Goal: Information Seeking & Learning: Find specific page/section

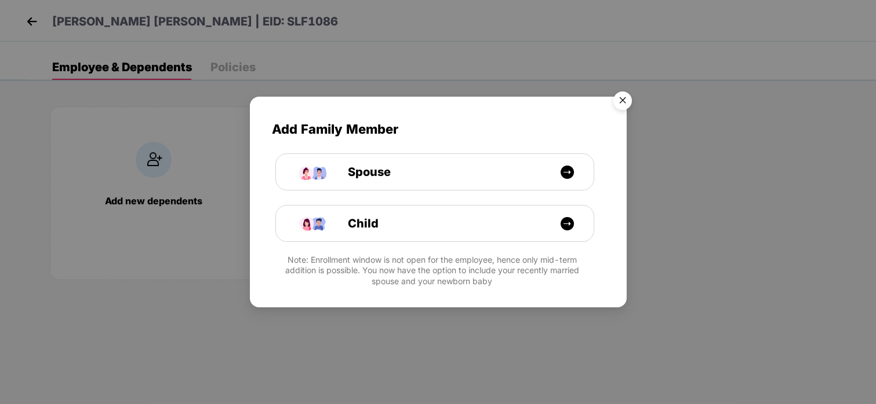
click at [622, 90] on img "Close" at bounding box center [622, 102] width 32 height 32
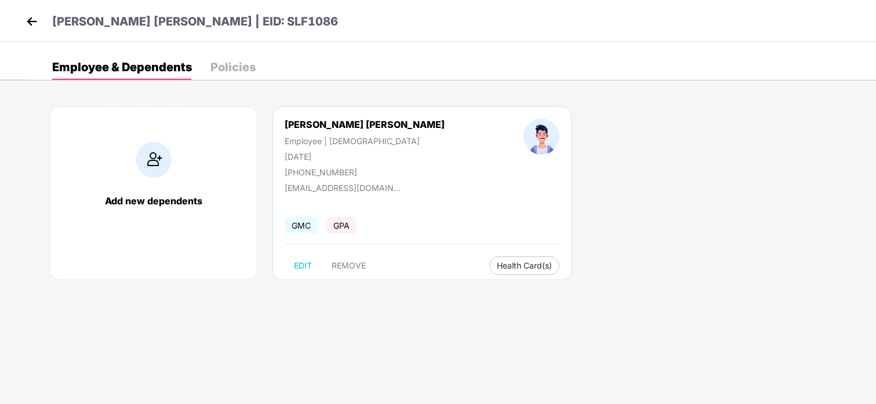
click at [35, 21] on img at bounding box center [31, 21] width 17 height 17
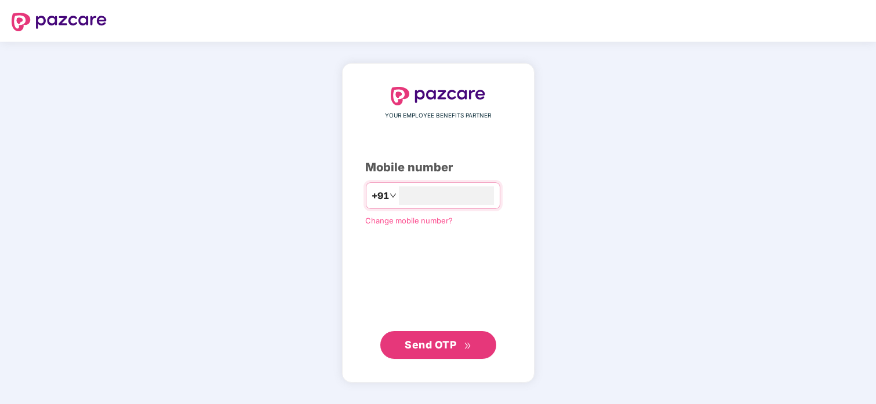
type input "*"
type input "**********"
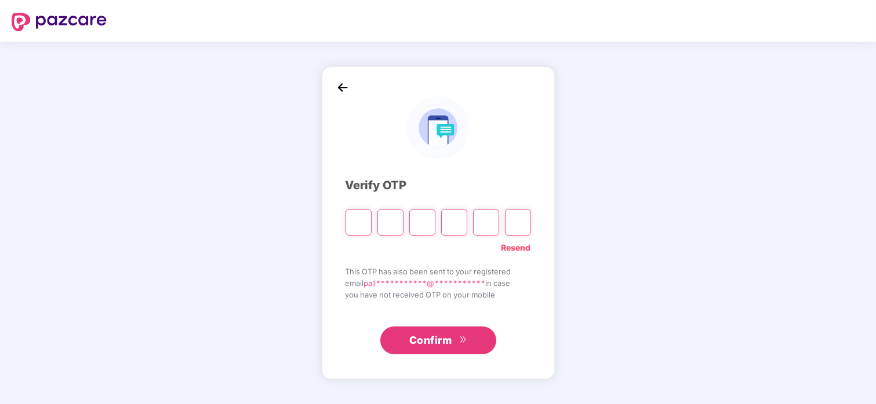
paste input "*"
type input "*"
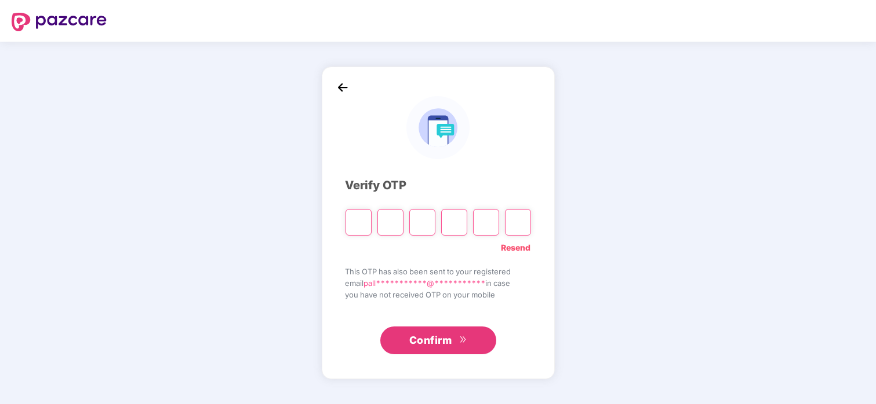
type input "*"
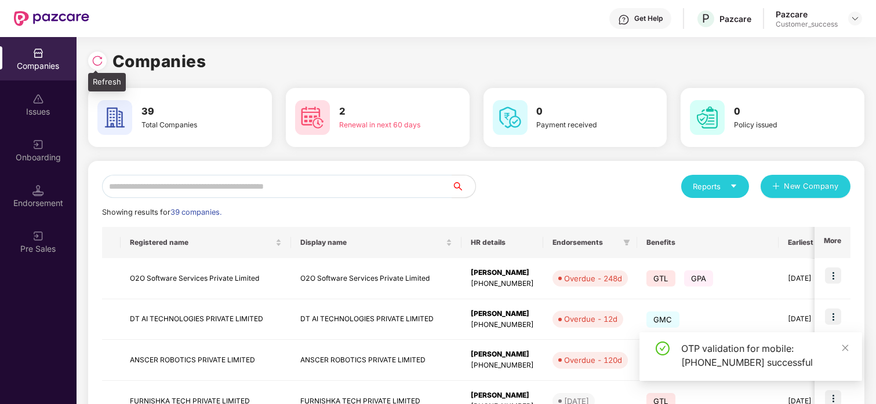
click at [98, 55] on img at bounding box center [98, 61] width 12 height 12
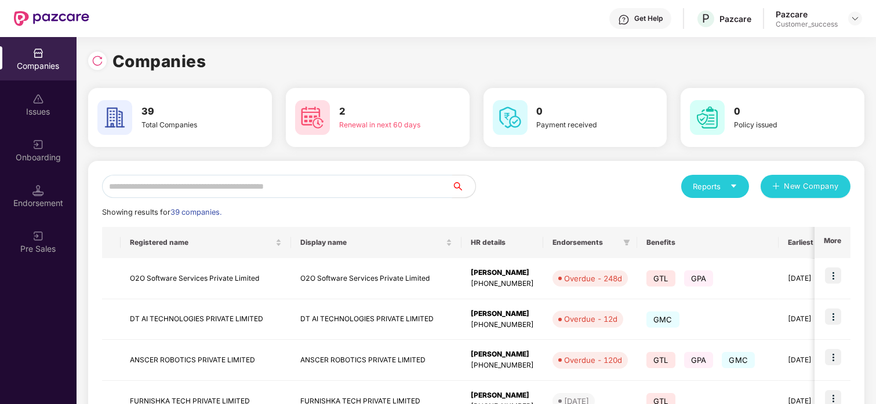
click at [210, 192] on input "text" at bounding box center [277, 186] width 350 height 23
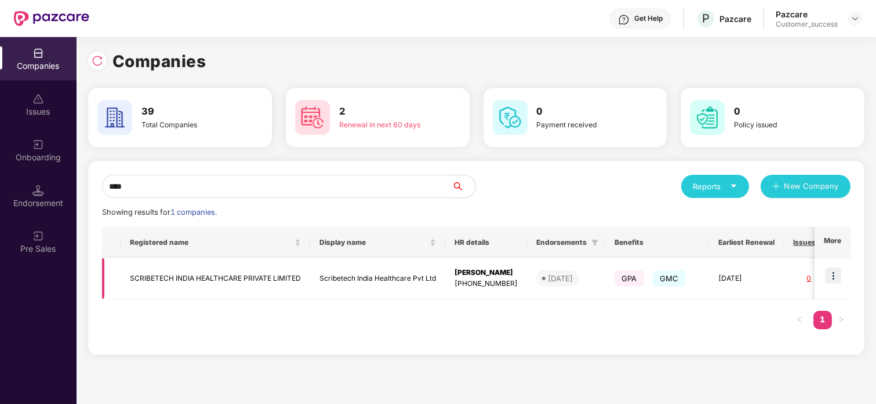
type input "****"
click at [152, 276] on td "SCRIBETECH INDIA HEALTHCARE PRIVATE LIMITED" at bounding box center [215, 278] width 189 height 41
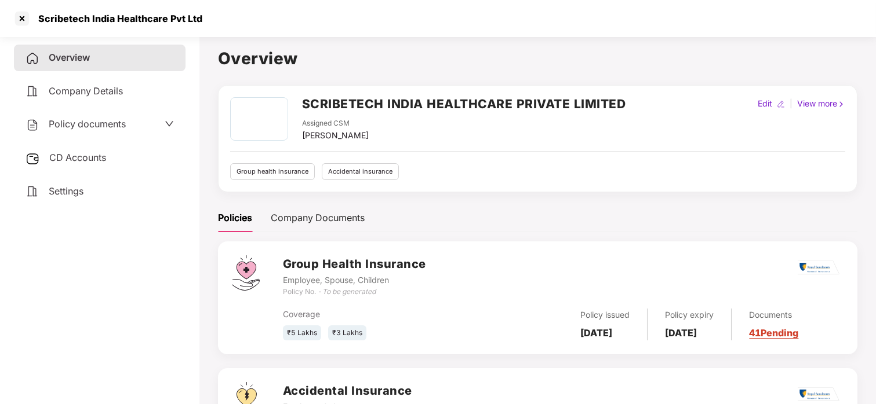
click at [57, 119] on span "Policy documents" at bounding box center [87, 124] width 77 height 12
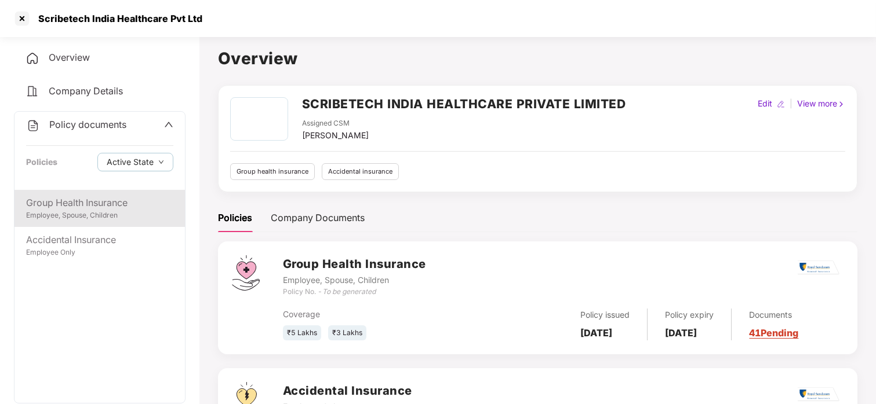
click at [92, 191] on div "Group Health Insurance Employee, Spouse, Children" at bounding box center [99, 208] width 170 height 37
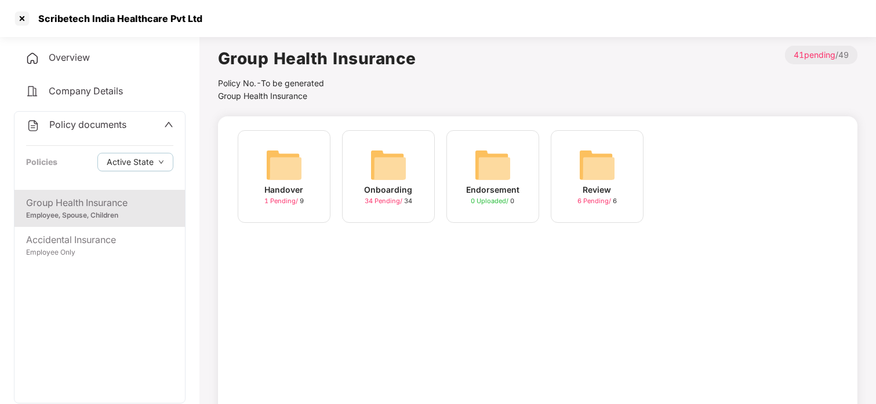
click at [406, 142] on div "Onboarding 34 Pending / 34" at bounding box center [388, 176] width 93 height 93
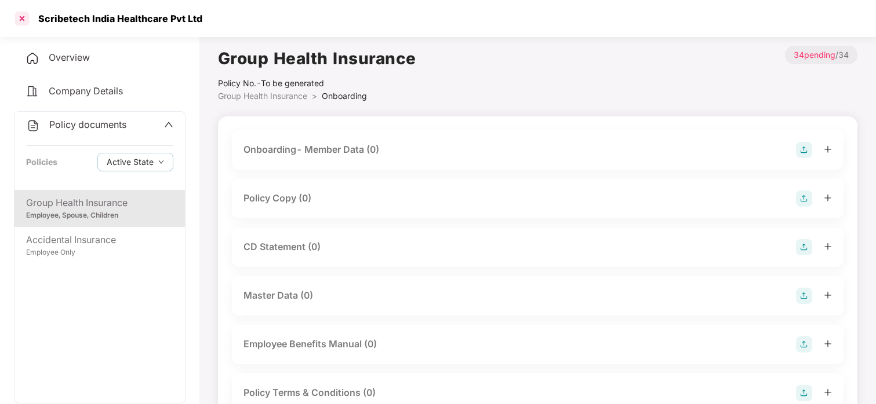
click at [27, 13] on div at bounding box center [22, 18] width 19 height 19
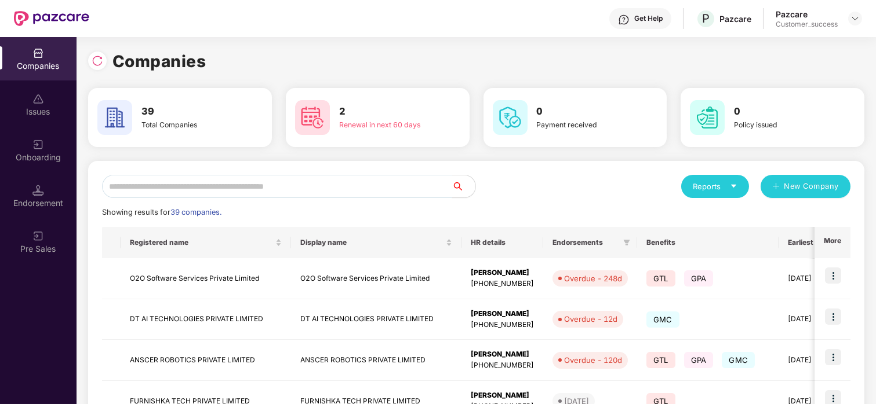
click at [286, 191] on input "text" at bounding box center [277, 186] width 350 height 23
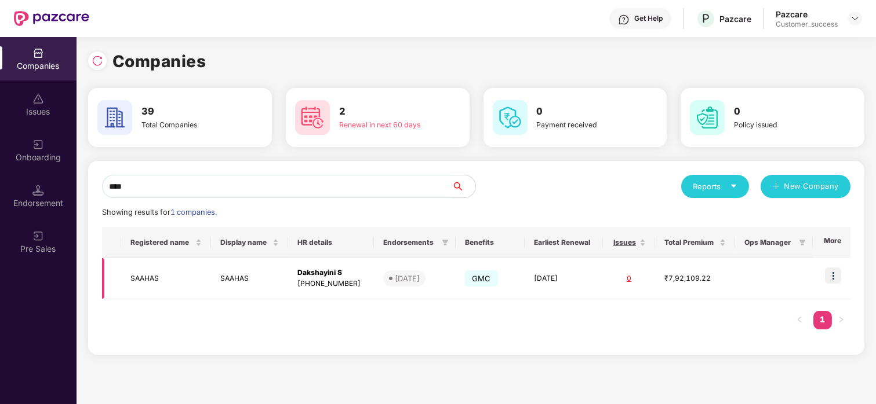
type input "****"
click at [225, 271] on td "SAAHAS" at bounding box center [249, 278] width 77 height 41
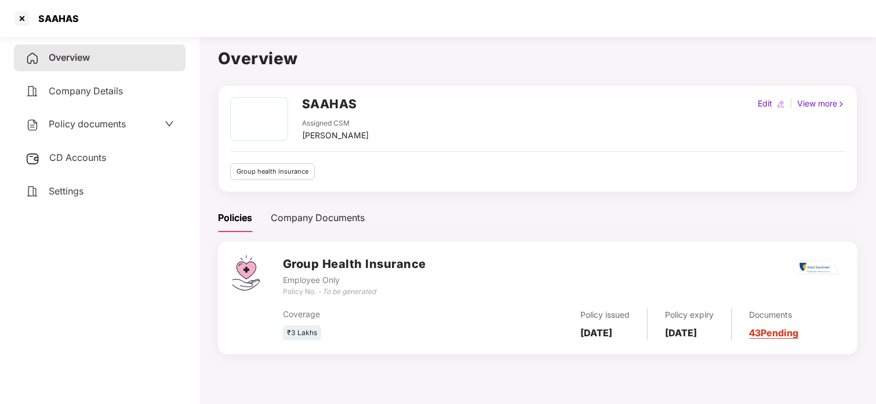
click at [90, 125] on span "Policy documents" at bounding box center [87, 124] width 77 height 12
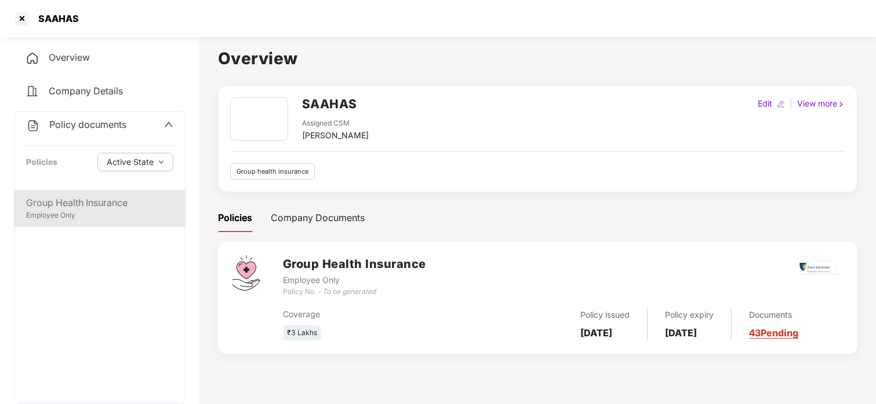
click at [83, 191] on div "Group Health Insurance Employee Only" at bounding box center [99, 208] width 170 height 37
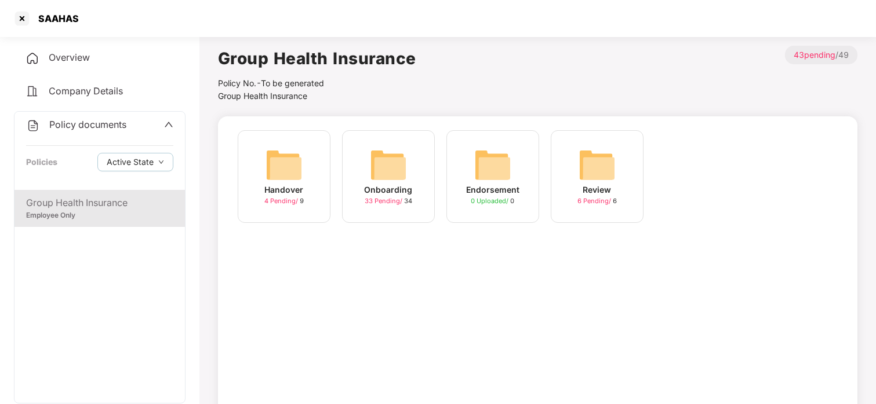
click at [382, 158] on img at bounding box center [388, 165] width 37 height 37
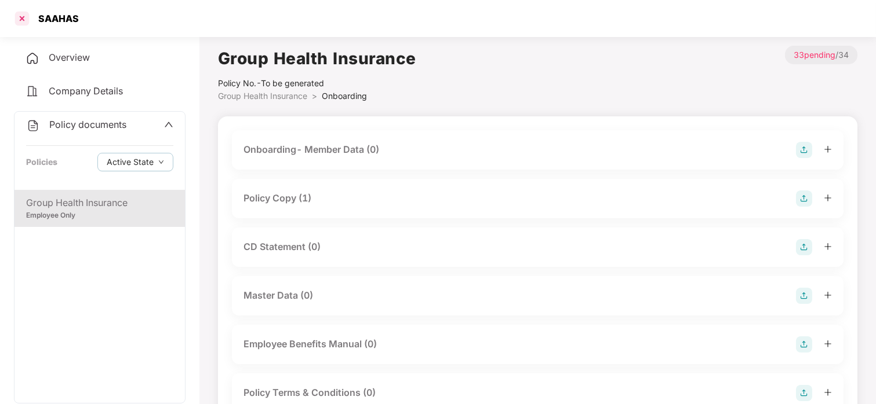
click at [19, 17] on div at bounding box center [22, 18] width 19 height 19
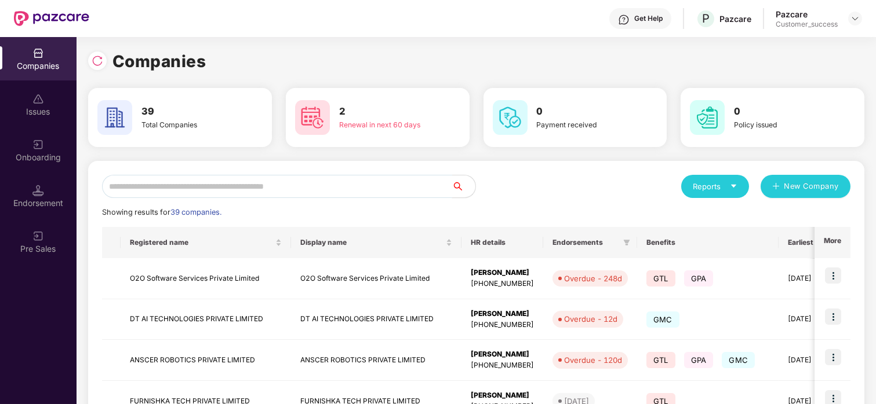
click at [251, 182] on input "text" at bounding box center [277, 186] width 350 height 23
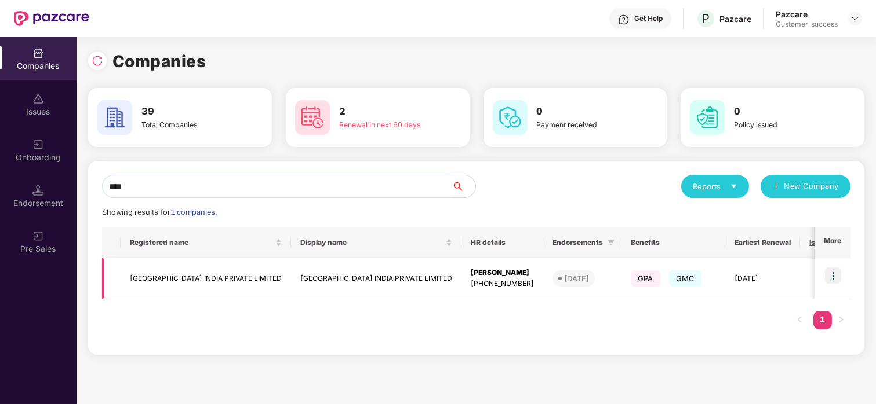
type input "****"
click at [840, 270] on img at bounding box center [833, 276] width 16 height 16
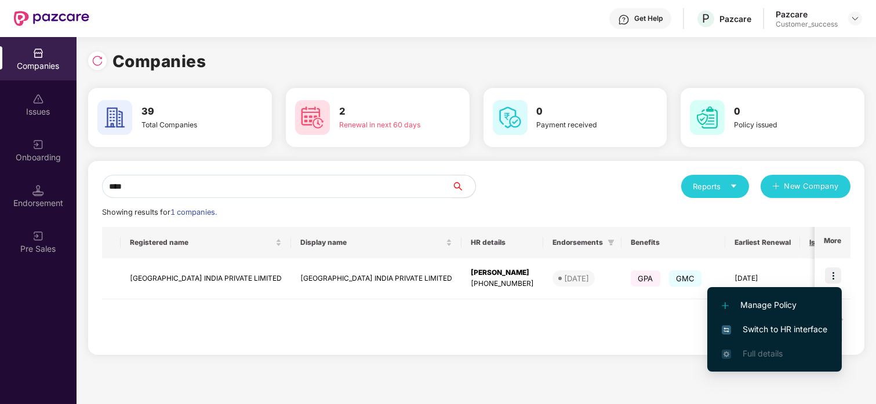
click at [781, 324] on span "Switch to HR interface" at bounding box center [773, 329] width 105 height 13
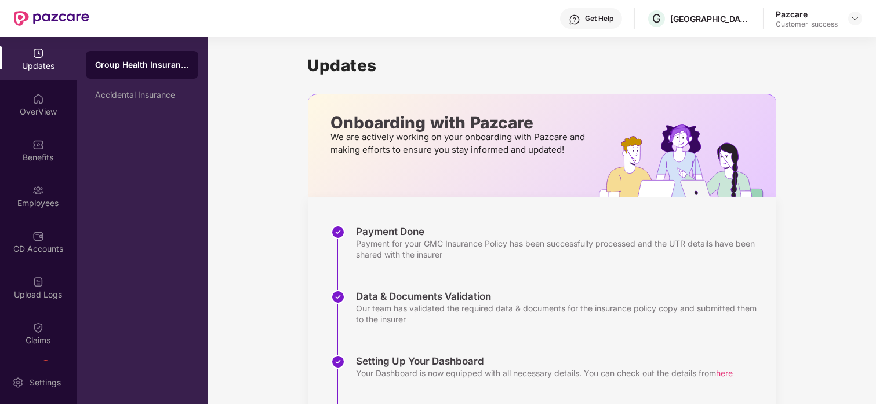
scroll to position [135, 0]
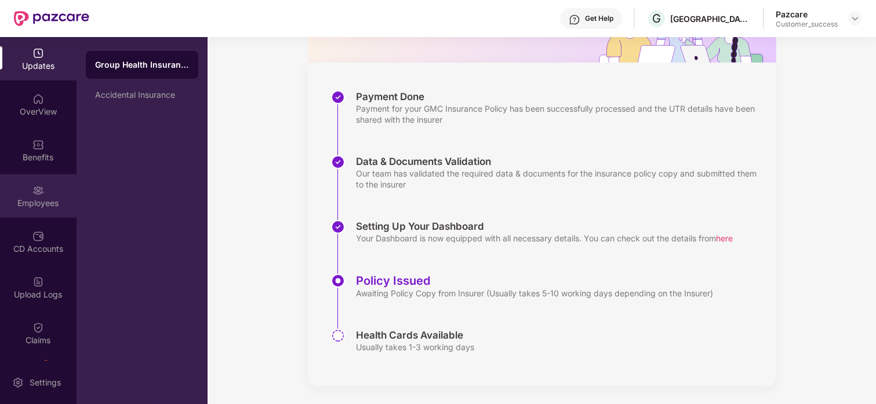
click at [32, 195] on img at bounding box center [38, 191] width 12 height 12
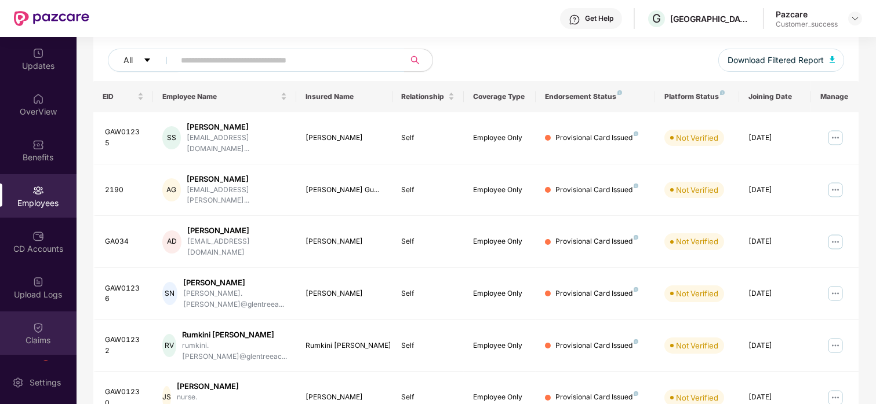
click at [40, 336] on div "Claims" at bounding box center [38, 341] width 76 height 12
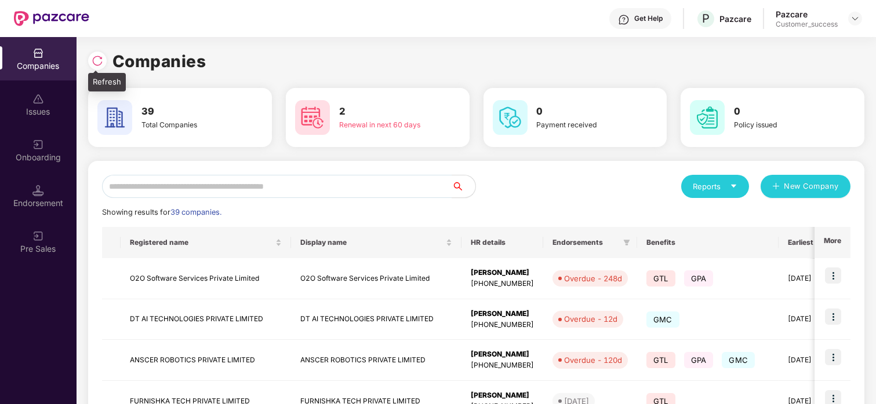
click at [93, 63] on img at bounding box center [98, 61] width 12 height 12
click at [138, 185] on input "text" at bounding box center [277, 186] width 350 height 23
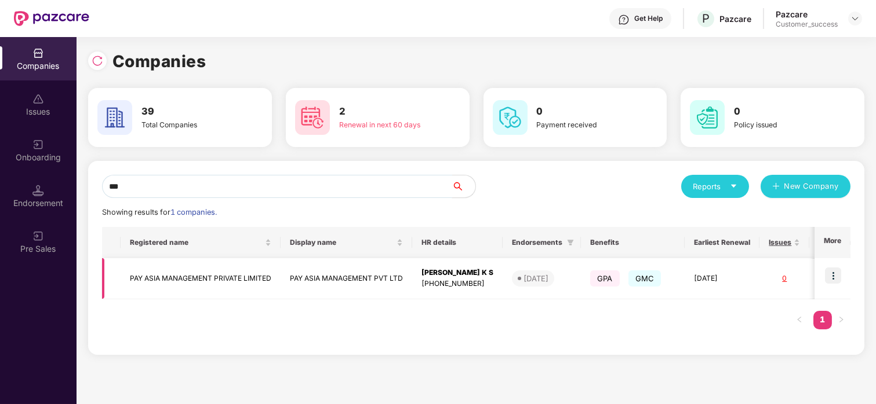
type input "***"
click at [832, 265] on td at bounding box center [832, 278] width 36 height 41
click at [832, 272] on img at bounding box center [833, 276] width 16 height 16
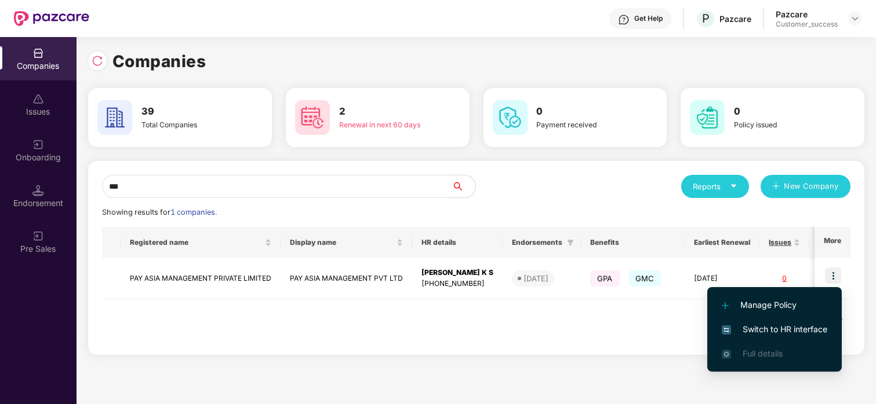
click at [774, 325] on span "Switch to HR interface" at bounding box center [773, 329] width 105 height 13
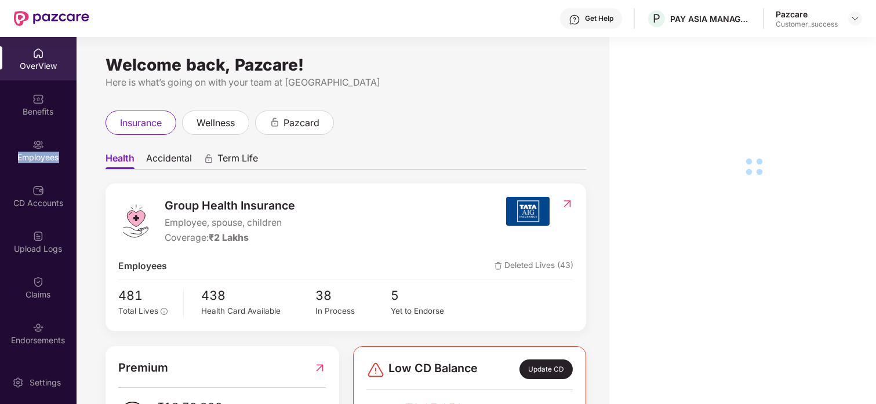
click at [44, 154] on div "Employees" at bounding box center [38, 158] width 76 height 12
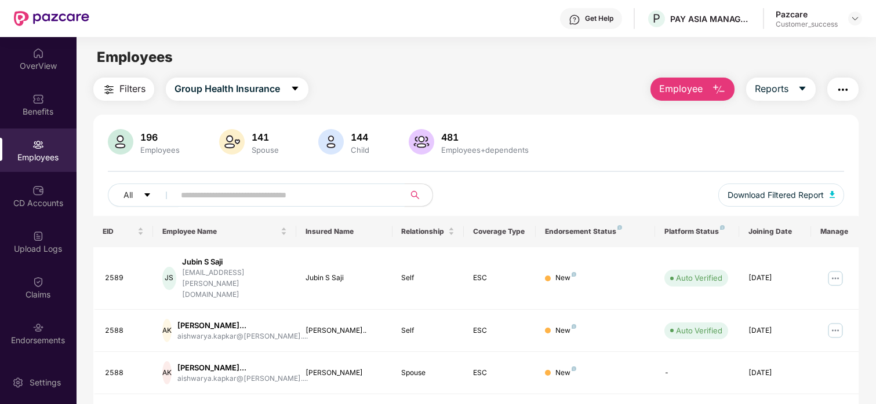
click at [186, 202] on input "text" at bounding box center [285, 195] width 208 height 17
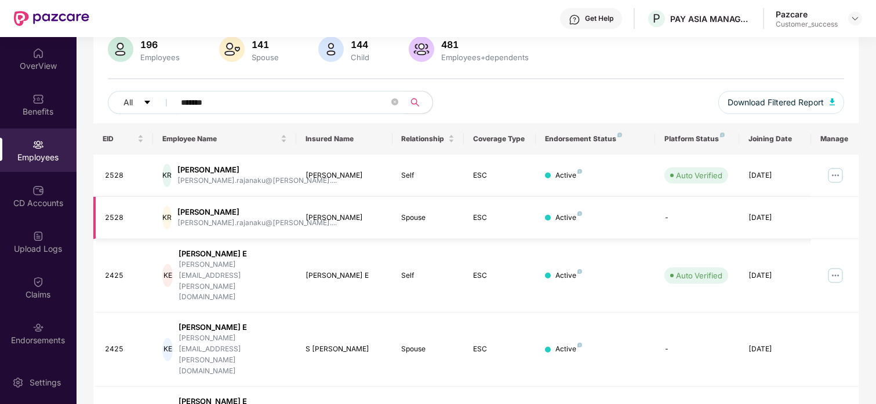
scroll to position [96, 0]
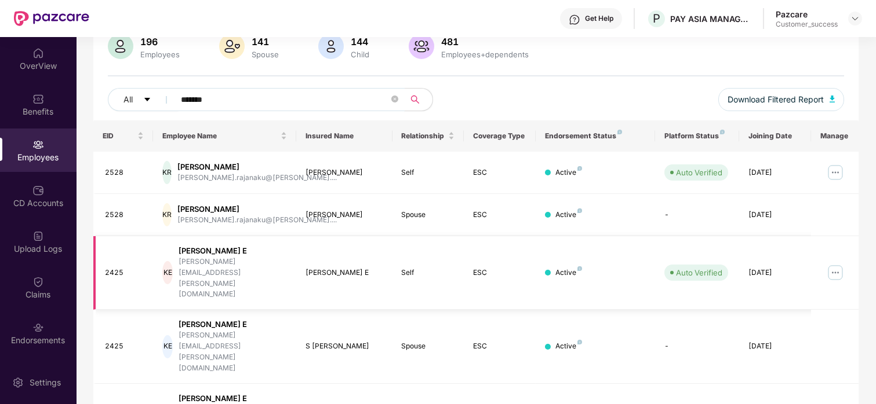
type input "*******"
click at [832, 264] on img at bounding box center [835, 273] width 19 height 19
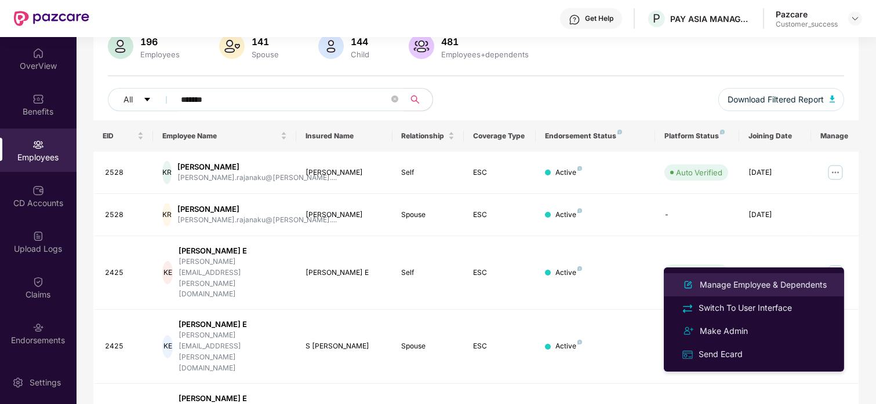
click at [767, 289] on div "Manage Employee & Dependents" at bounding box center [763, 285] width 132 height 13
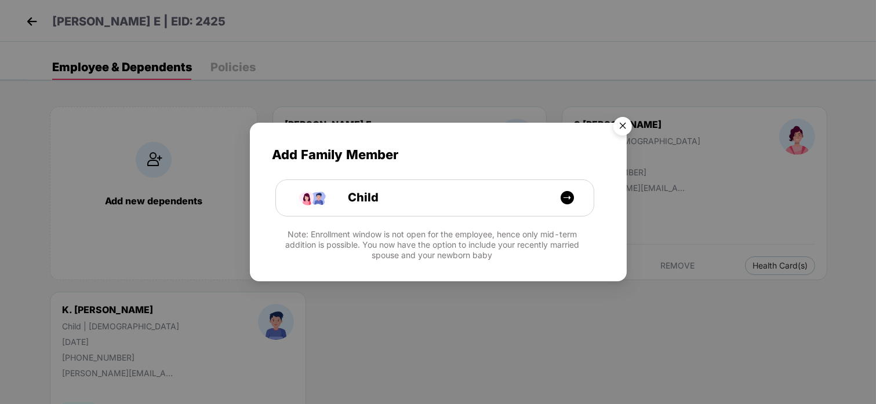
click at [613, 118] on img "Close" at bounding box center [622, 128] width 32 height 32
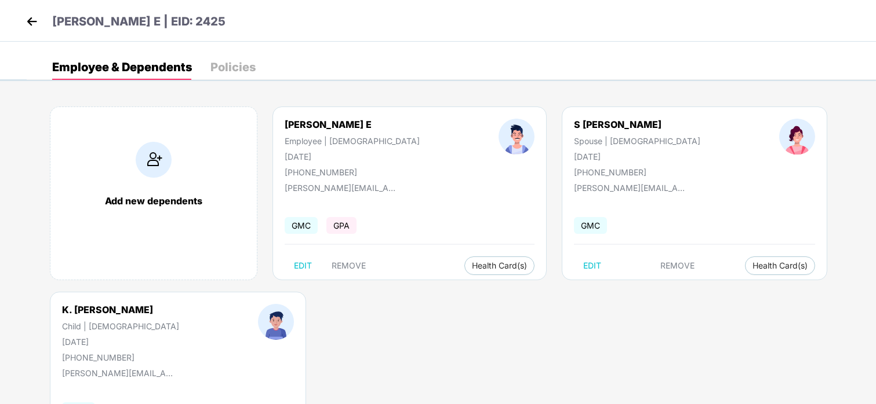
scroll to position [90, 0]
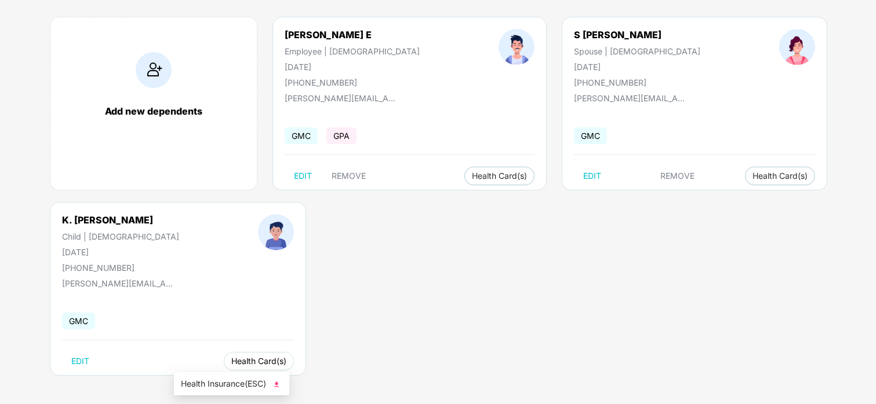
click at [224, 353] on button "Health Card(s)" at bounding box center [259, 361] width 70 height 19
click at [212, 385] on span "Health Insurance(ESC)" at bounding box center [231, 384] width 101 height 13
click at [121, 218] on div "K. [PERSON_NAME]" at bounding box center [120, 220] width 117 height 12
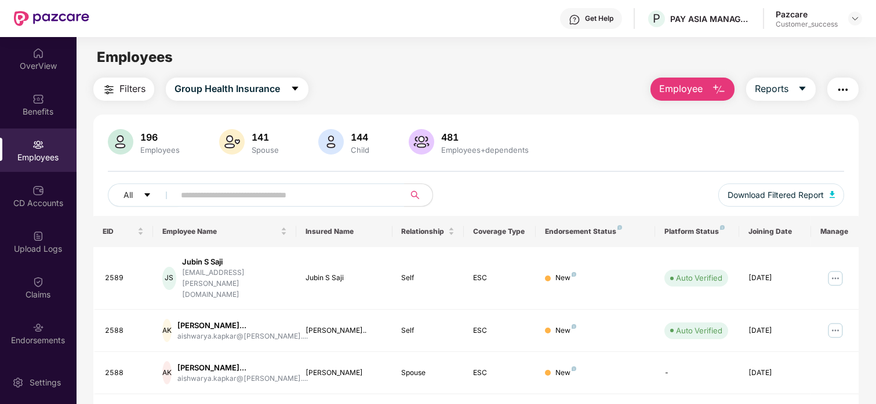
click at [846, 83] on img "button" at bounding box center [843, 90] width 14 height 14
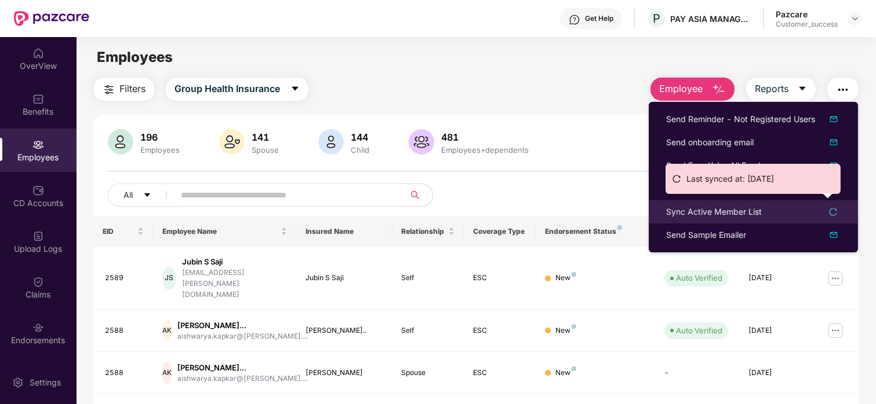
click at [724, 216] on div "Sync Active Member List" at bounding box center [714, 212] width 96 height 13
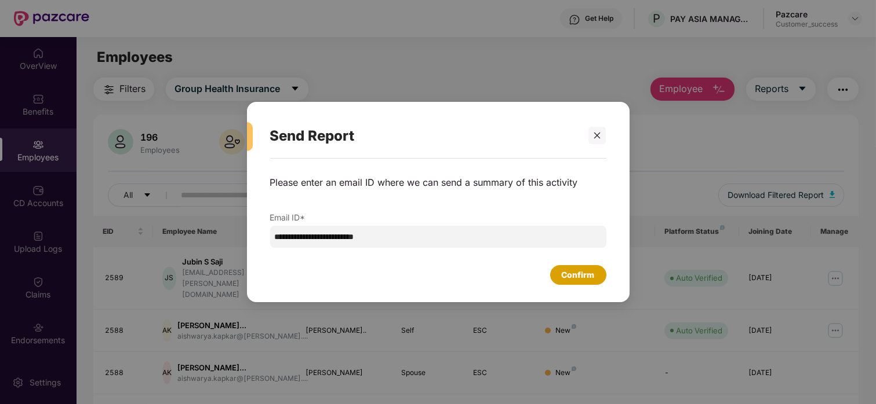
click at [567, 271] on div "Confirm" at bounding box center [577, 275] width 33 height 13
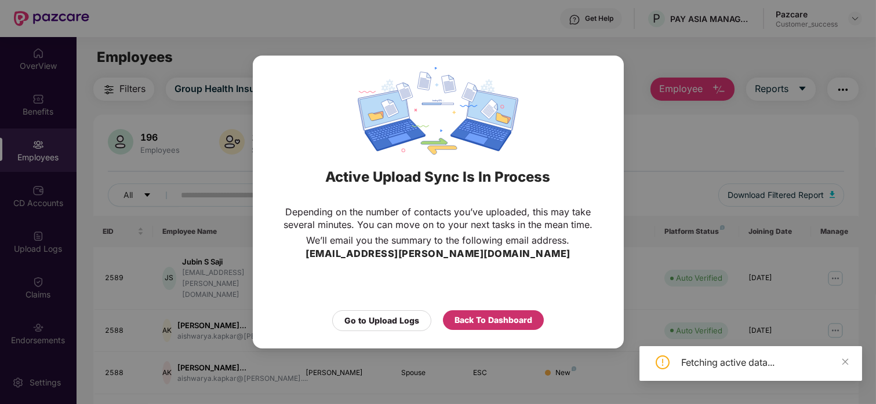
click at [464, 323] on div "Back To Dashboard" at bounding box center [493, 320] width 78 height 13
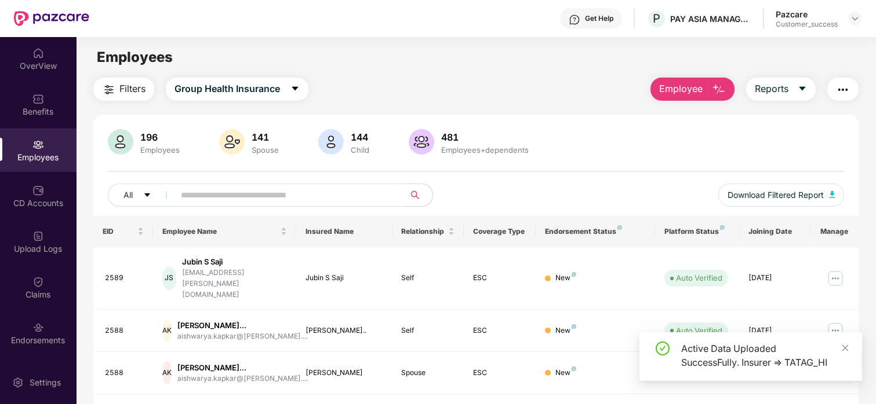
click at [272, 188] on input "text" at bounding box center [285, 195] width 208 height 17
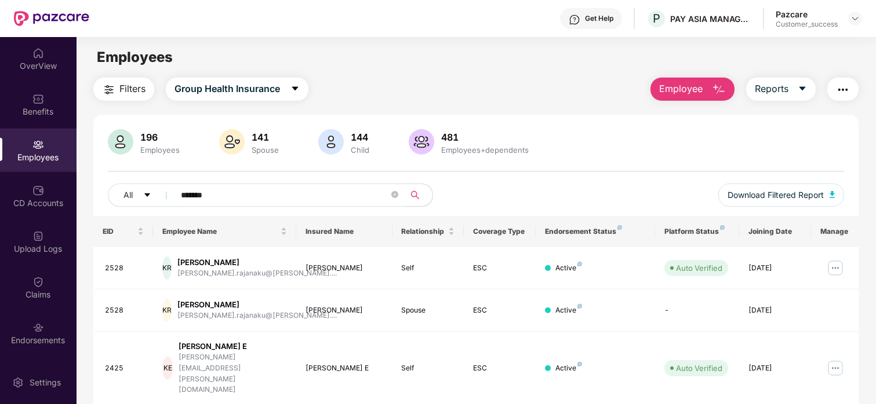
type input "*******"
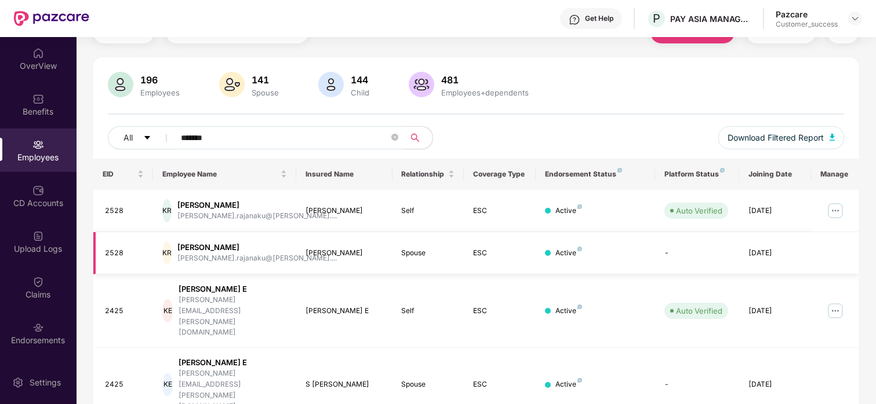
scroll to position [59, 0]
click at [833, 301] on img at bounding box center [835, 310] width 19 height 19
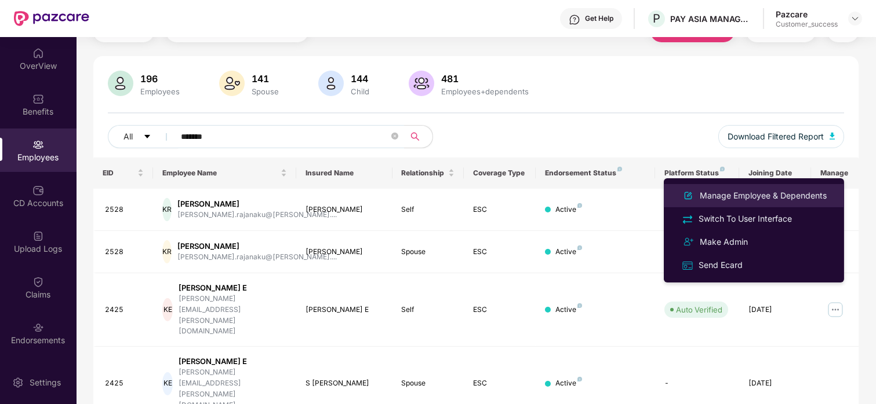
click at [778, 198] on div "Manage Employee & Dependents" at bounding box center [763, 195] width 132 height 13
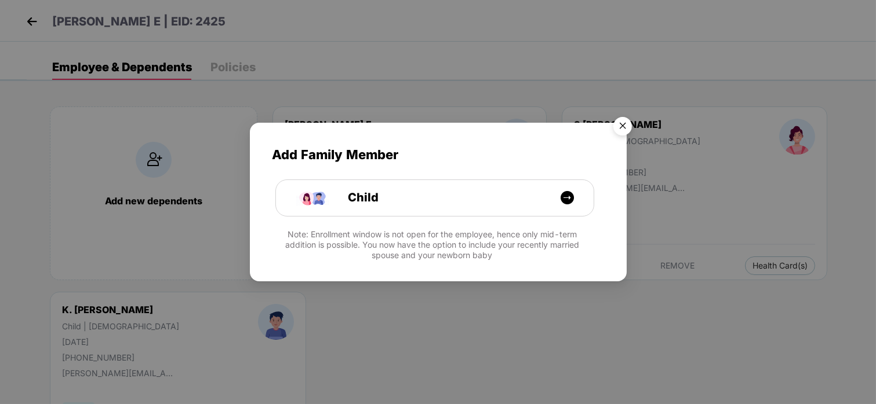
click at [628, 119] on img "Close" at bounding box center [622, 128] width 32 height 32
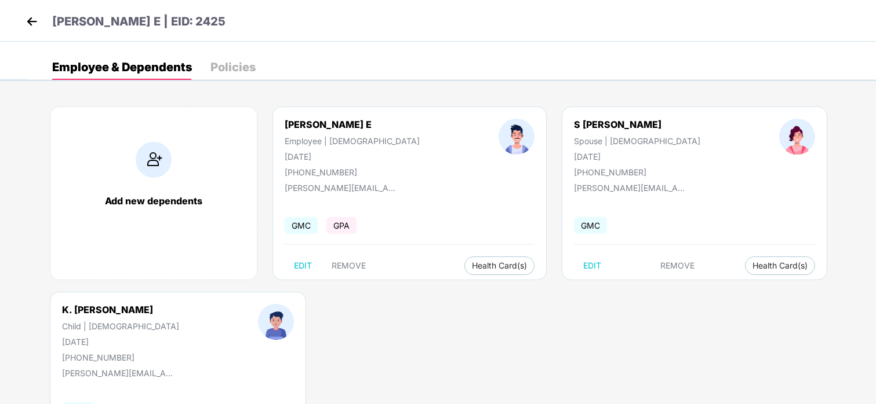
scroll to position [90, 0]
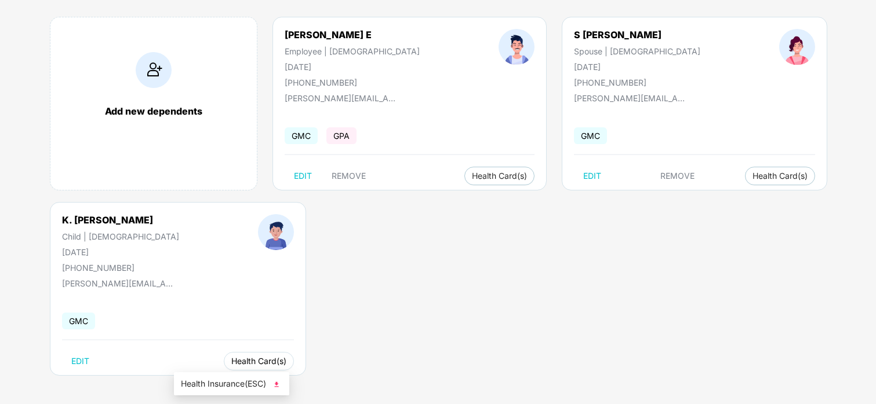
click at [231, 364] on span "Health Card(s)" at bounding box center [258, 362] width 55 height 6
click at [230, 378] on span "Health Insurance(ESC)" at bounding box center [231, 384] width 101 height 13
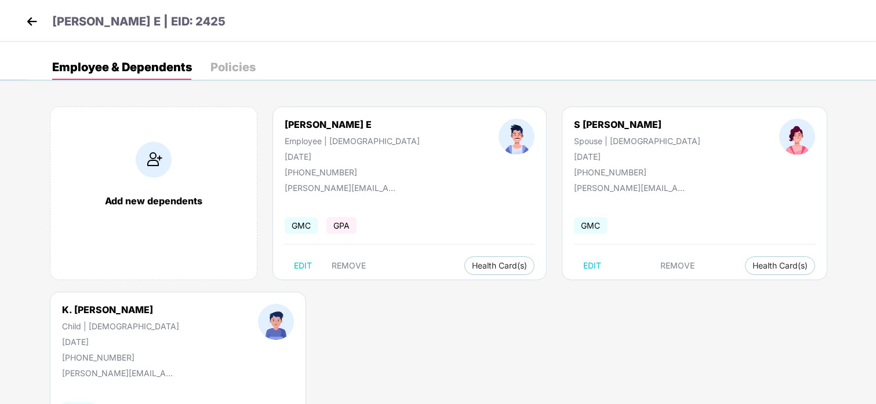
click at [37, 17] on img at bounding box center [31, 21] width 17 height 17
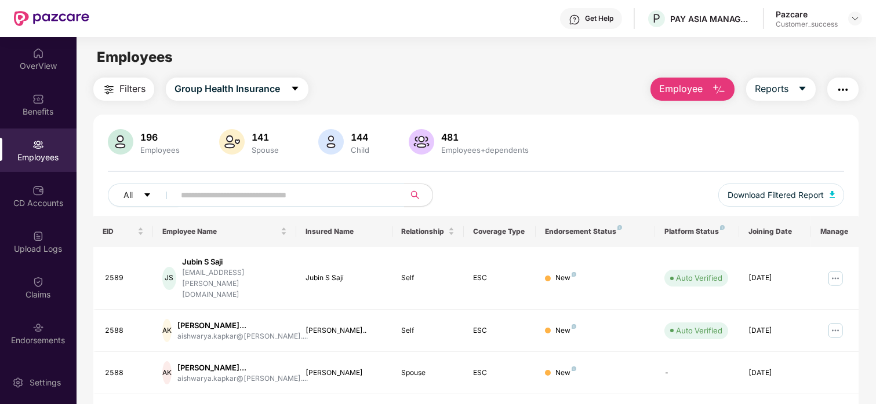
click at [849, 89] on img "button" at bounding box center [843, 90] width 14 height 14
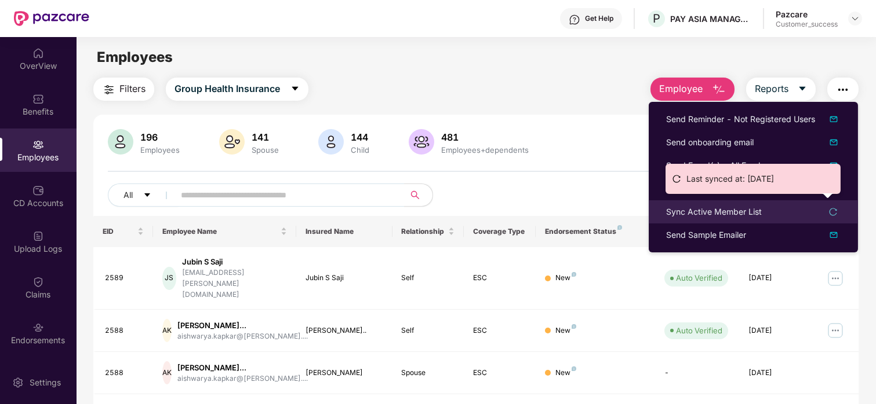
click at [750, 212] on div "Sync Active Member List" at bounding box center [714, 212] width 96 height 13
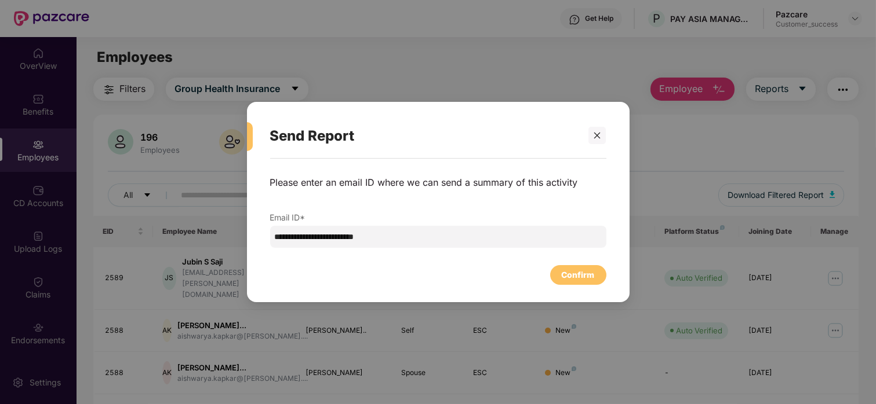
click at [562, 286] on div "**********" at bounding box center [438, 225] width 382 height 132
click at [578, 271] on div "Confirm" at bounding box center [577, 275] width 33 height 13
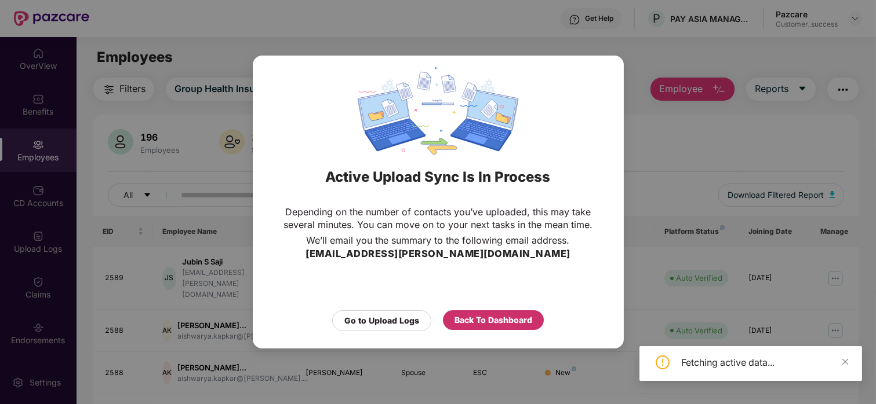
click at [454, 326] on div "Back To Dashboard" at bounding box center [493, 320] width 78 height 13
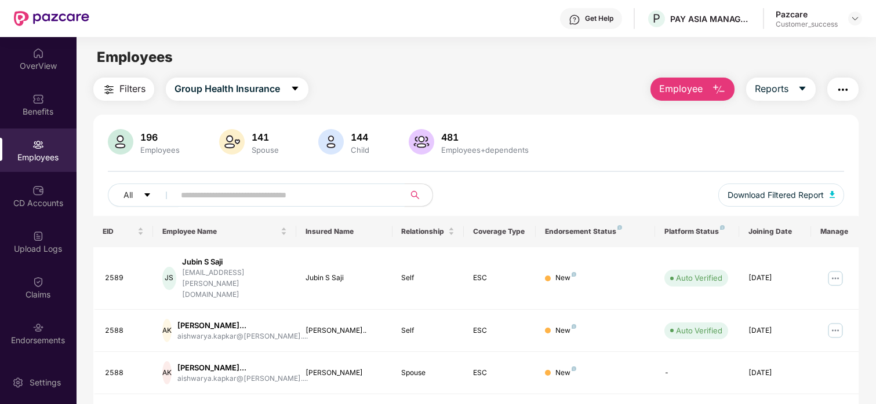
click at [201, 192] on input "text" at bounding box center [285, 195] width 208 height 17
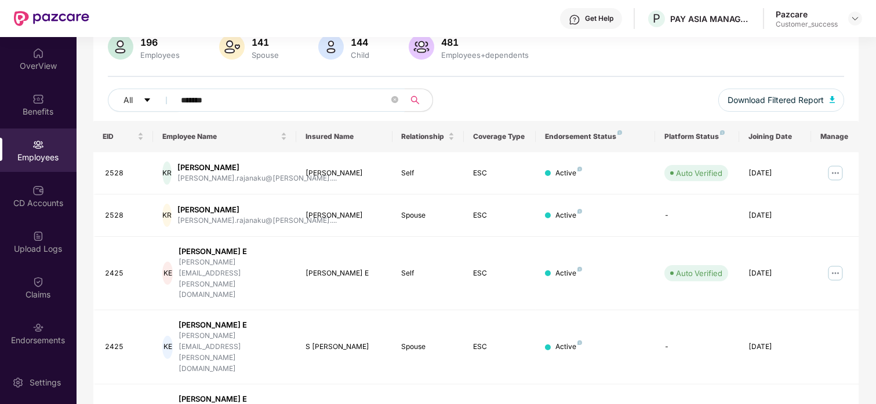
scroll to position [96, 0]
type input "*******"
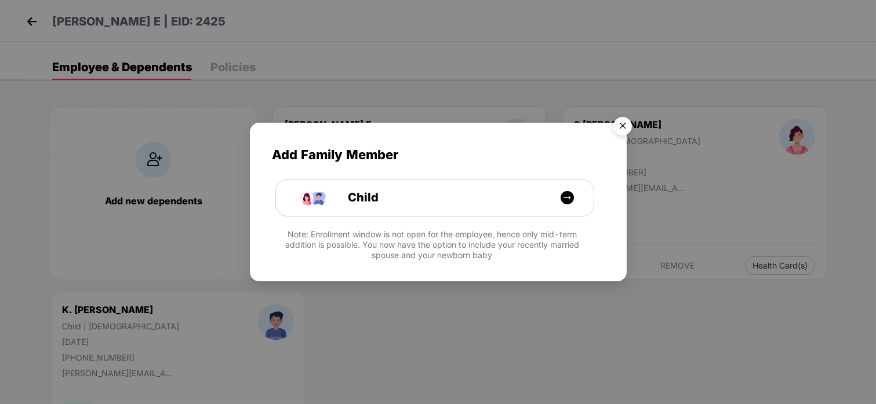
click at [620, 127] on img "Close" at bounding box center [622, 128] width 32 height 32
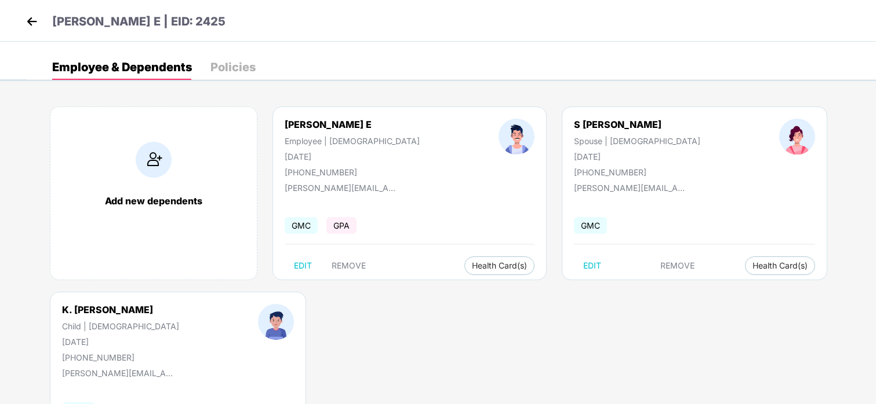
click at [32, 13] on img at bounding box center [31, 21] width 17 height 17
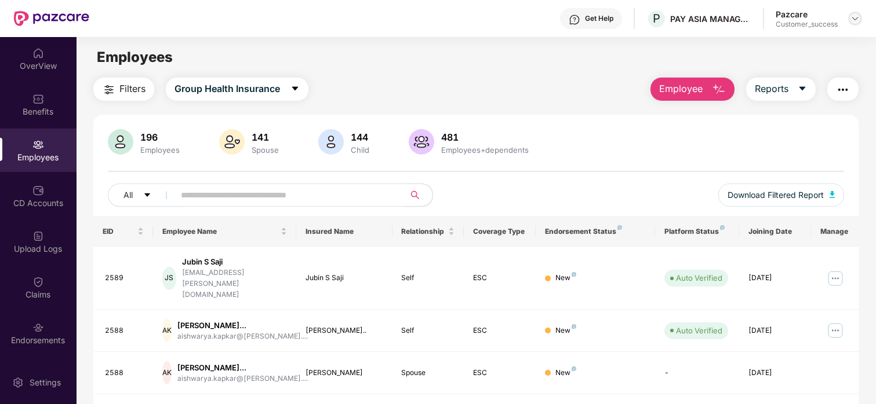
click at [856, 24] on div at bounding box center [855, 19] width 14 height 14
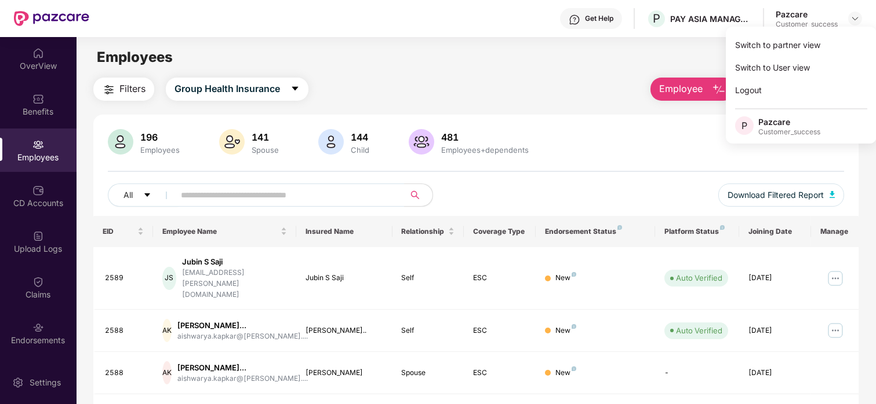
click at [804, 31] on div "Switch to partner view Switch to User view Logout P Pazcare Customer_success" at bounding box center [800, 85] width 151 height 117
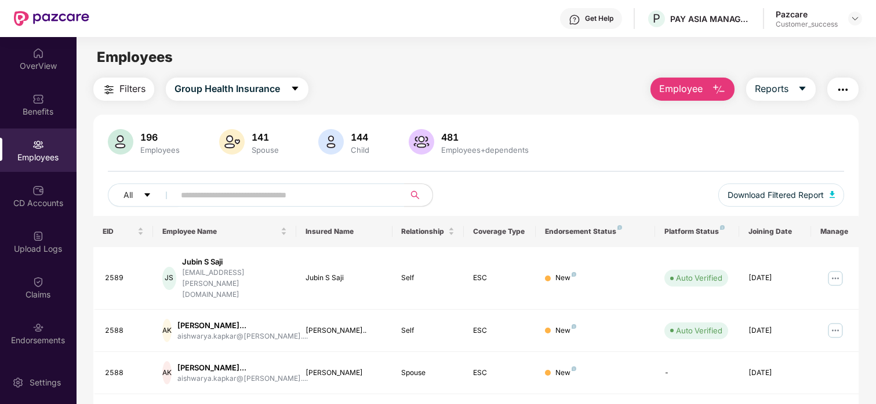
click at [798, 37] on div "Get Help P PAY ASIA MANAGEMENT PVT LTD Pazcare Customer_success" at bounding box center [475, 18] width 772 height 37
click at [856, 18] on img at bounding box center [854, 18] width 9 height 9
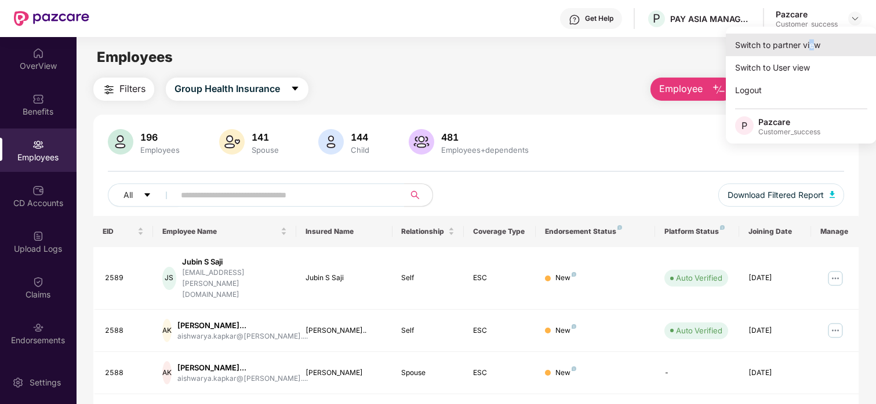
click at [809, 50] on div "Switch to partner view Switch to User view Logout P Pazcare Customer_success" at bounding box center [800, 85] width 151 height 117
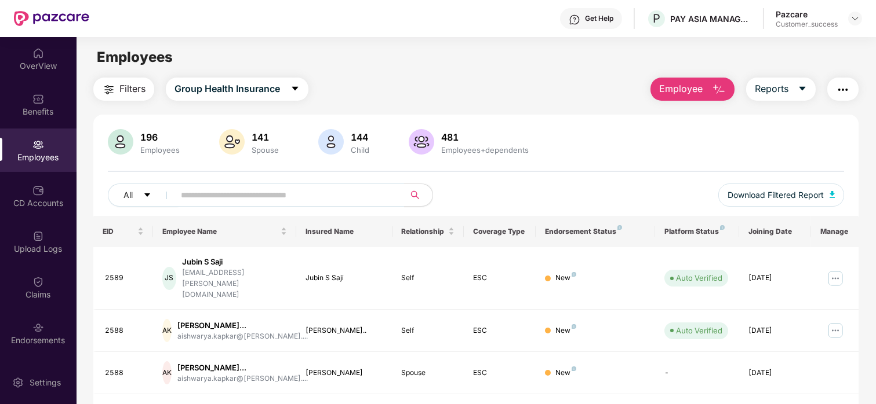
click at [809, 50] on div "Employees" at bounding box center [475, 57] width 798 height 22
click at [854, 20] on img at bounding box center [854, 18] width 9 height 9
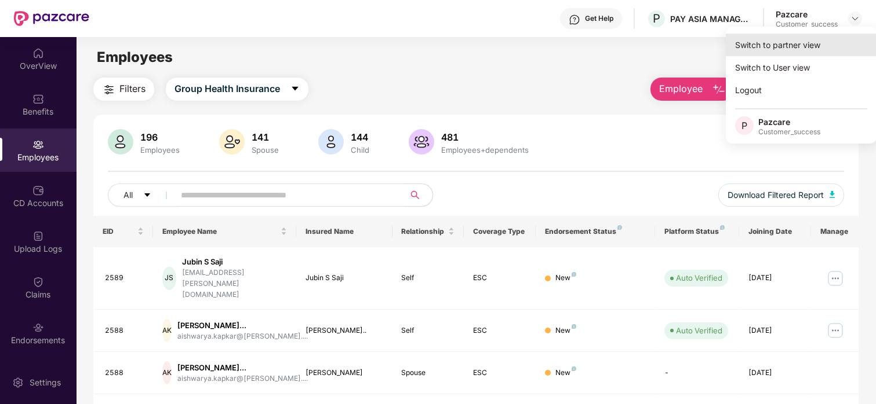
click at [800, 38] on div "Switch to partner view" at bounding box center [800, 45] width 151 height 23
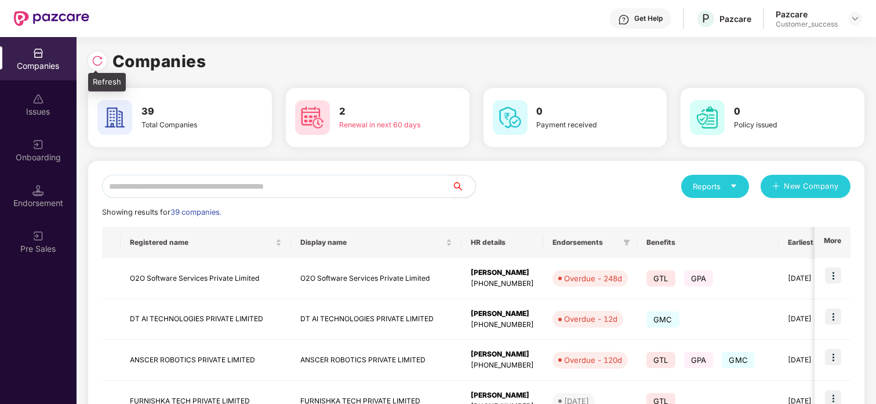
click at [100, 60] on img at bounding box center [98, 61] width 12 height 12
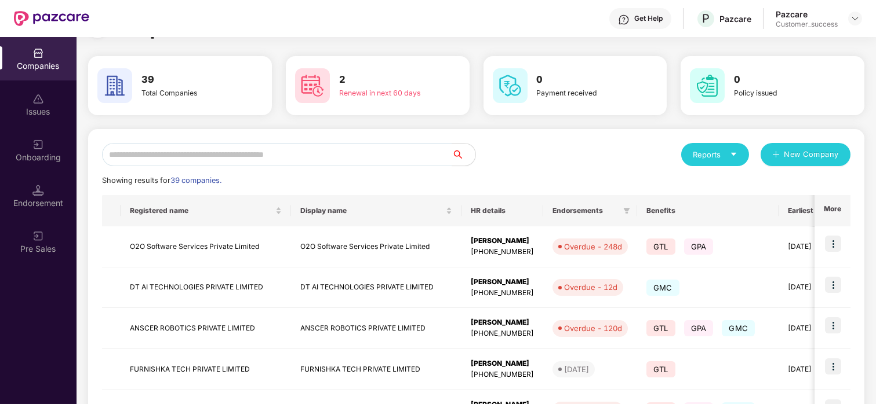
scroll to position [40, 0]
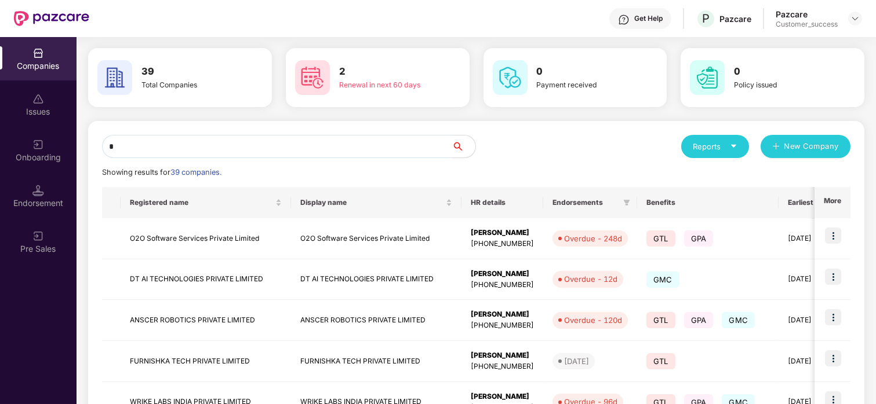
click at [159, 143] on input "*" at bounding box center [277, 146] width 350 height 23
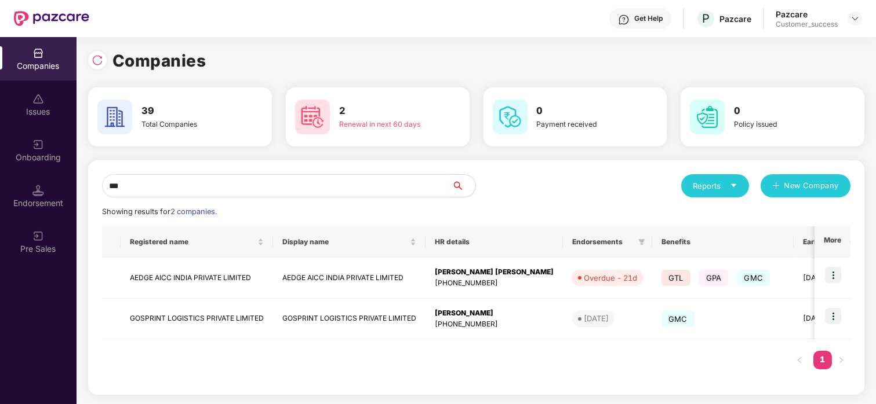
scroll to position [1, 0]
type input "***"
click at [830, 278] on img at bounding box center [833, 275] width 16 height 16
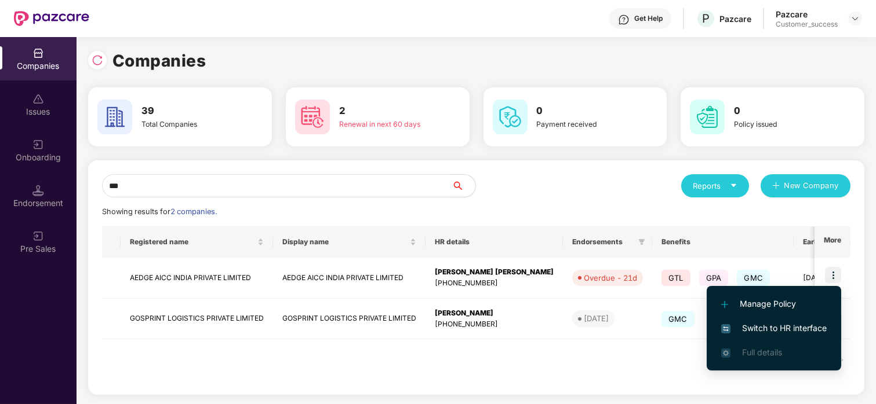
click at [750, 319] on li "Switch to HR interface" at bounding box center [773, 328] width 134 height 24
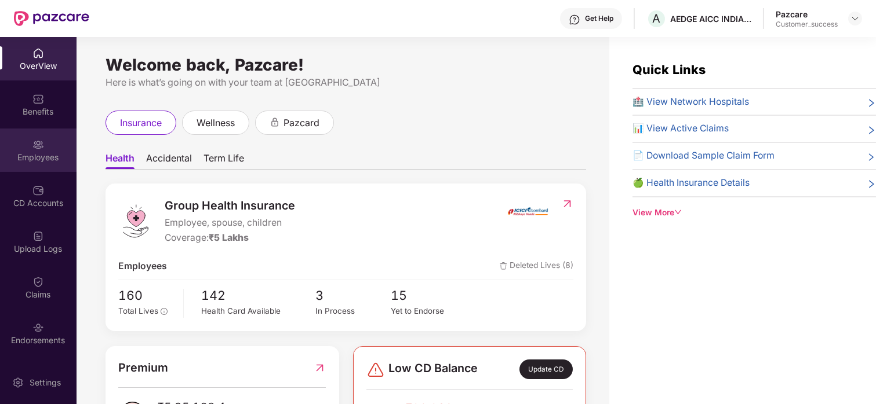
click at [40, 135] on div "Employees" at bounding box center [38, 150] width 76 height 43
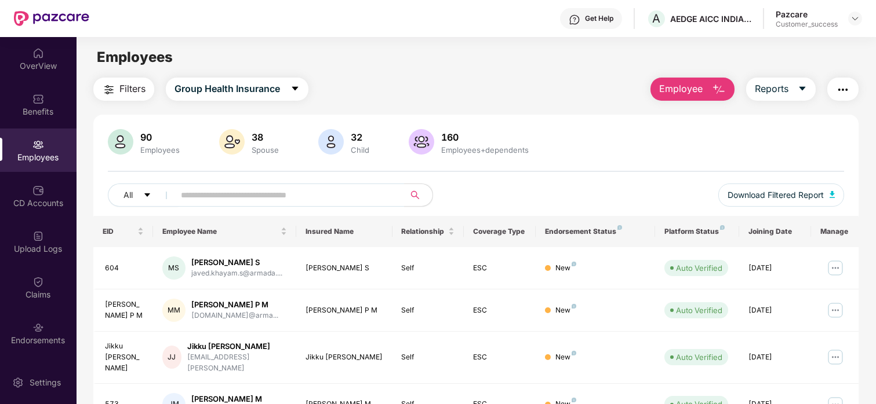
click at [710, 79] on button "Employee" at bounding box center [692, 89] width 84 height 23
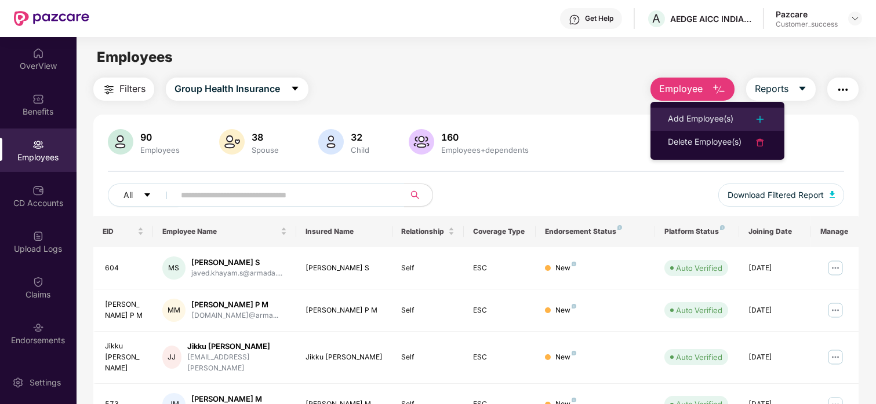
click at [677, 110] on li "Add Employee(s)" at bounding box center [717, 119] width 134 height 23
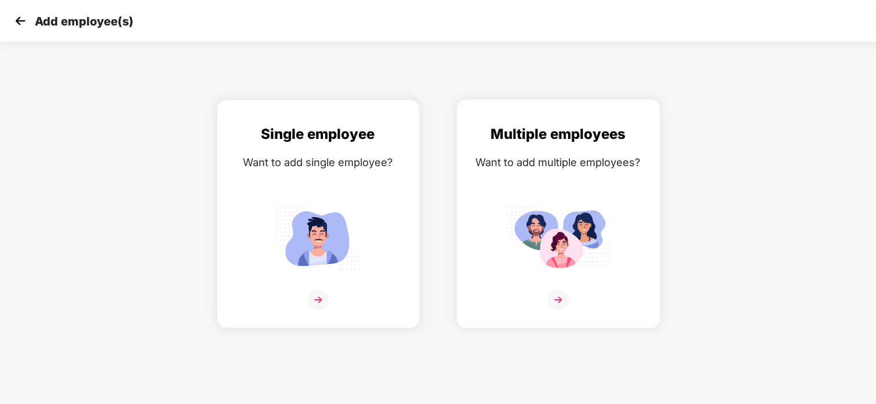
click at [512, 177] on div "Multiple employees Want to add multiple employees?" at bounding box center [558, 224] width 178 height 202
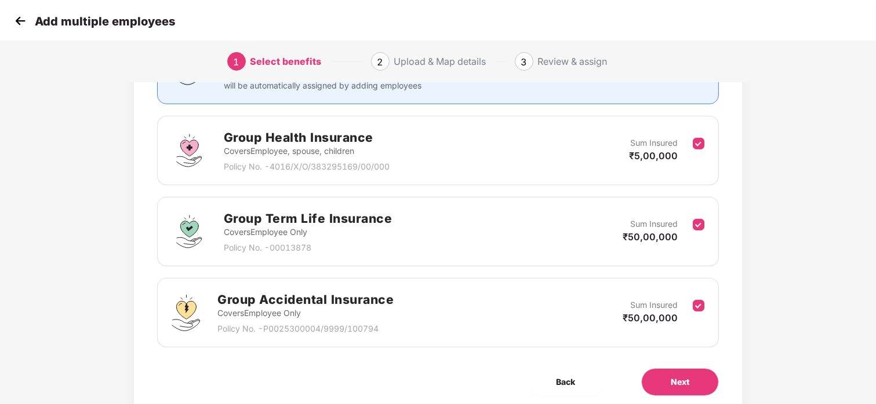
scroll to position [173, 0]
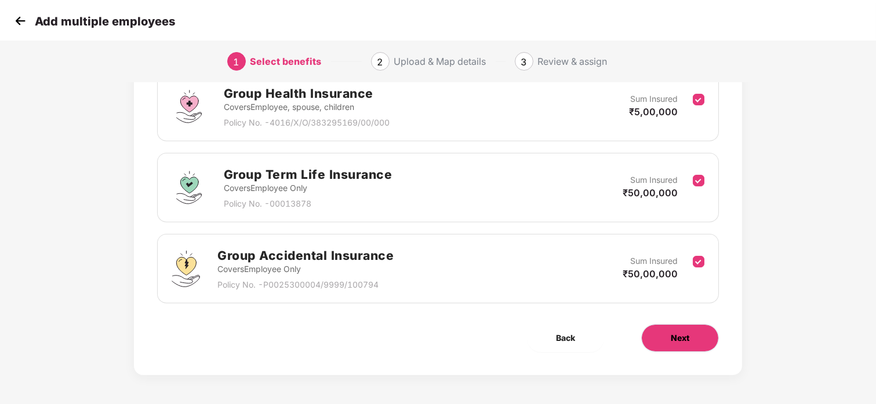
click at [664, 344] on button "Next" at bounding box center [680, 338] width 78 height 28
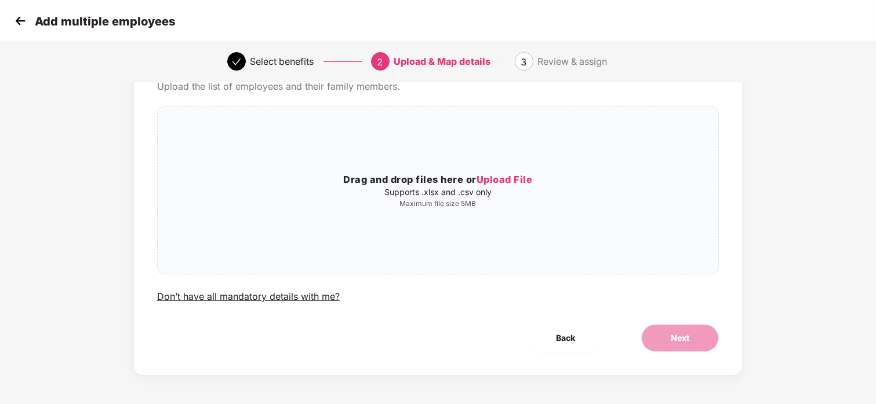
scroll to position [0, 0]
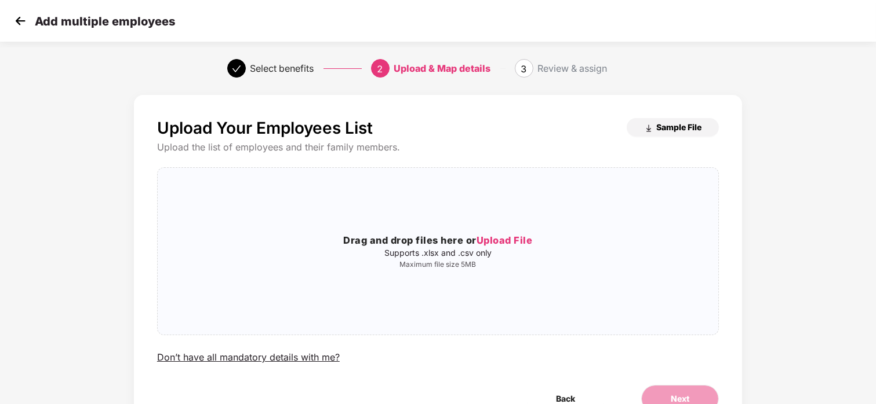
click at [684, 118] on button "Sample File" at bounding box center [672, 127] width 92 height 19
click at [480, 243] on span "Upload File" at bounding box center [504, 241] width 56 height 12
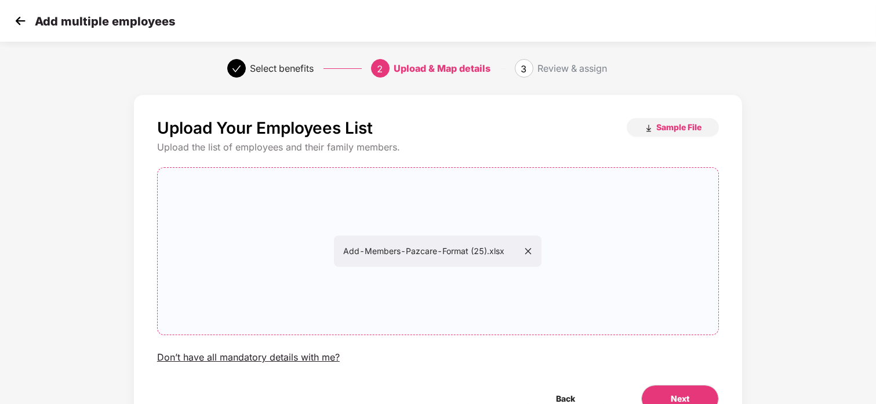
scroll to position [61, 0]
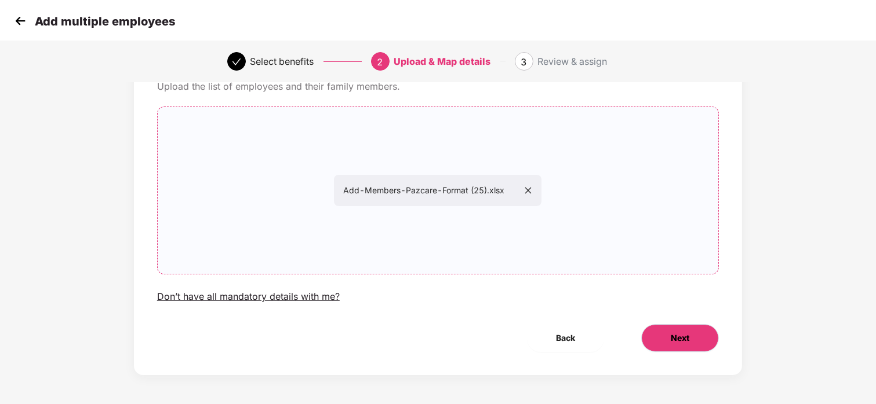
click at [684, 326] on button "Next" at bounding box center [680, 338] width 78 height 28
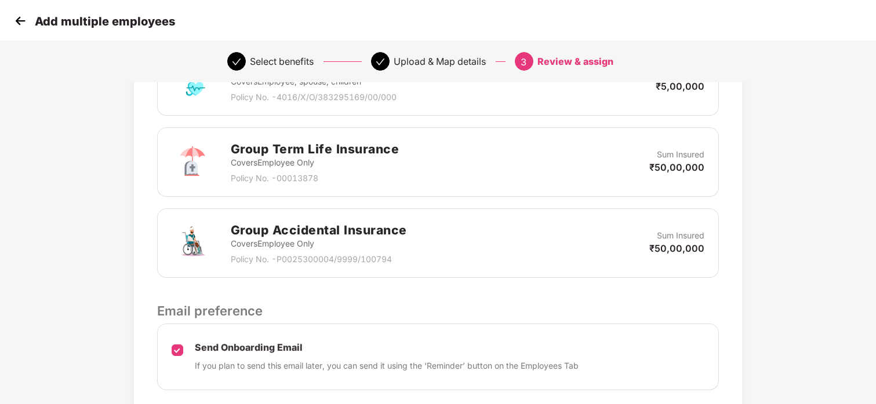
scroll to position [516, 0]
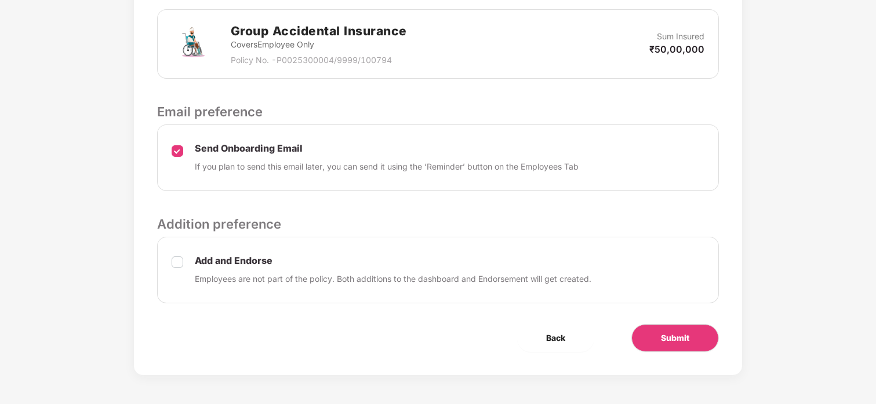
click at [184, 260] on div "Add and Endorse Employees are not part of the policy. Both additions to the das…" at bounding box center [437, 270] width 561 height 67
click at [680, 344] on span "Submit" at bounding box center [675, 338] width 28 height 13
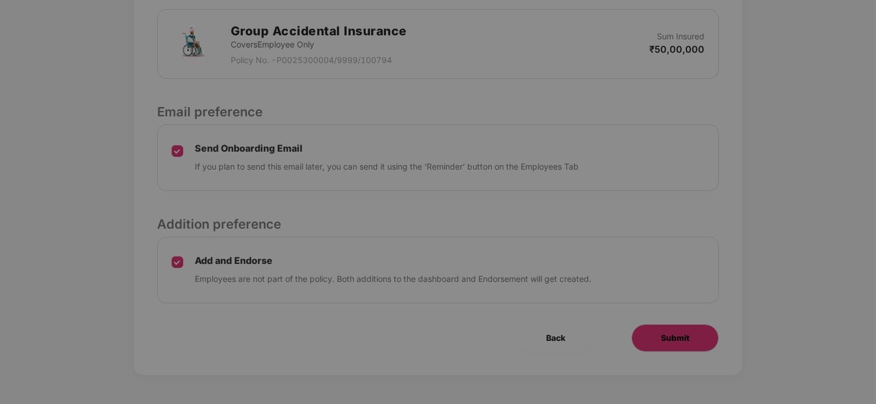
scroll to position [0, 0]
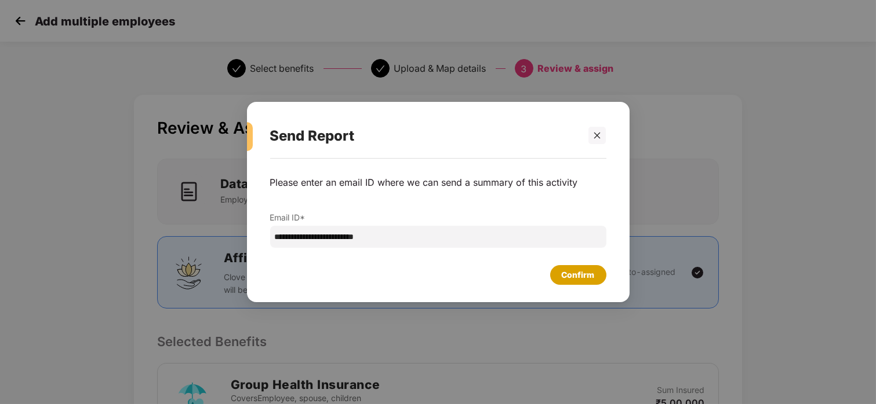
click at [577, 278] on div "Confirm" at bounding box center [577, 275] width 33 height 13
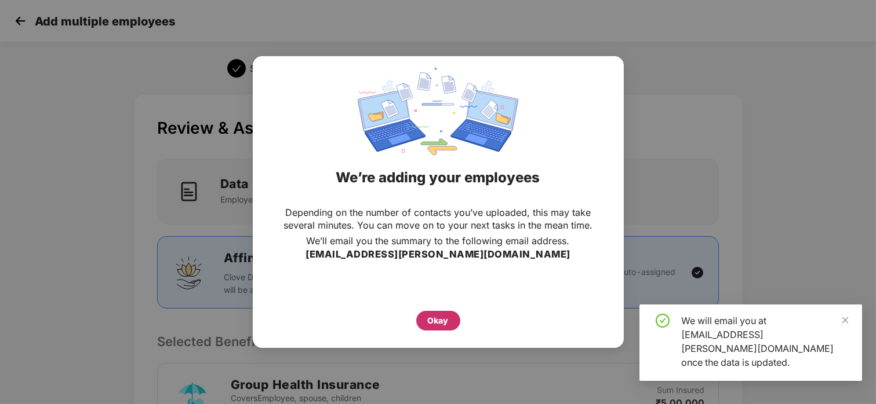
click at [429, 320] on div "Okay" at bounding box center [438, 321] width 21 height 13
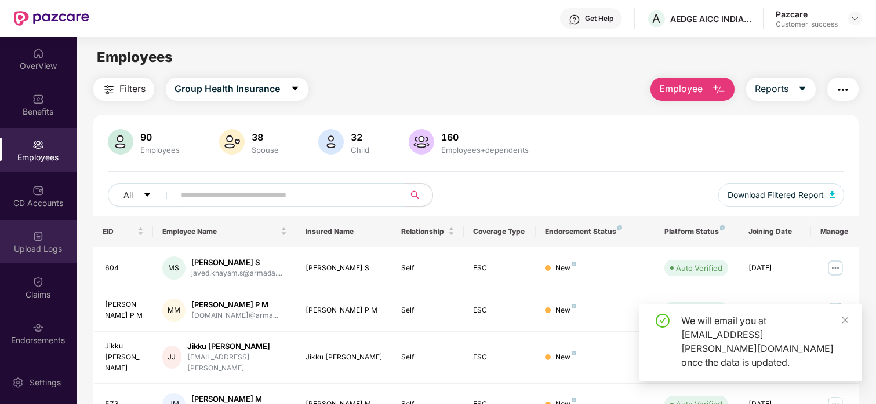
click at [28, 231] on div "Upload Logs" at bounding box center [38, 241] width 76 height 43
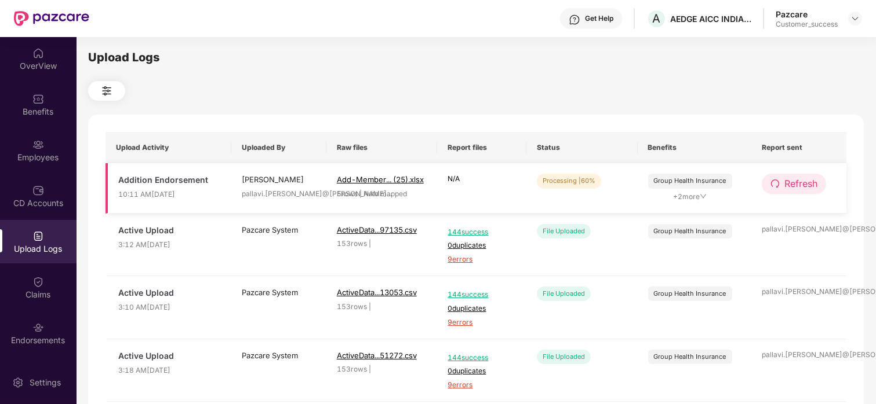
click at [797, 185] on span "Refresh" at bounding box center [800, 184] width 33 height 14
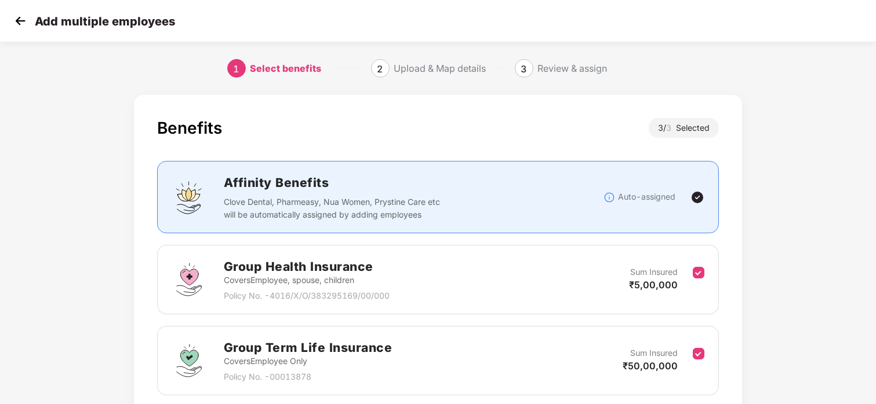
click at [16, 21] on img at bounding box center [20, 20] width 17 height 17
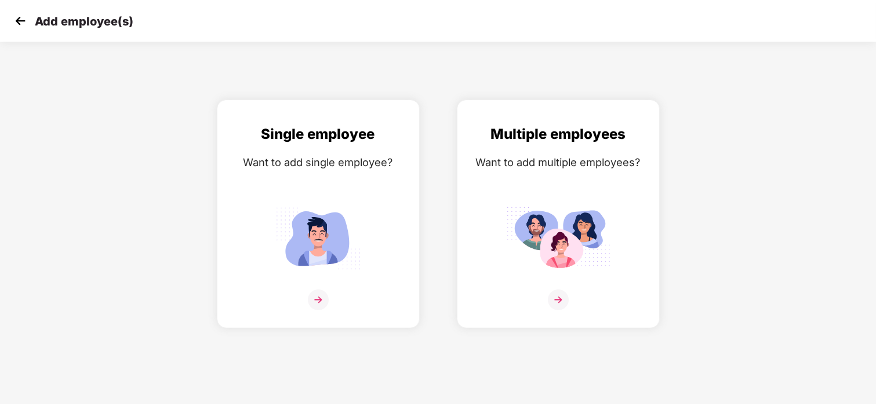
click at [19, 27] on img at bounding box center [20, 20] width 17 height 17
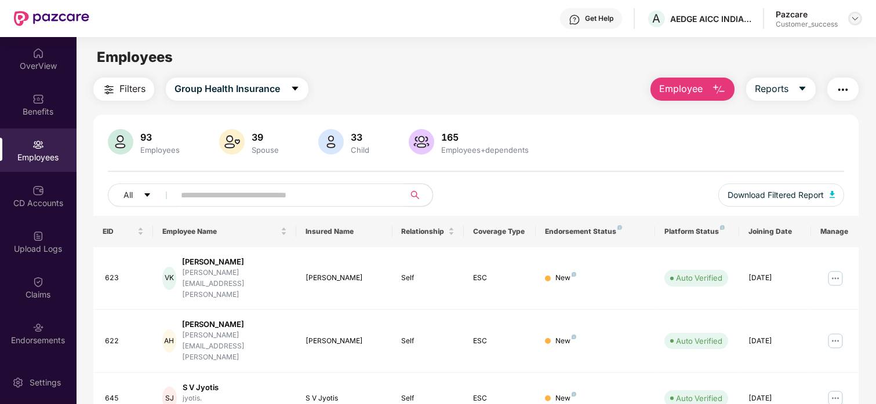
click at [852, 20] on img at bounding box center [854, 18] width 9 height 9
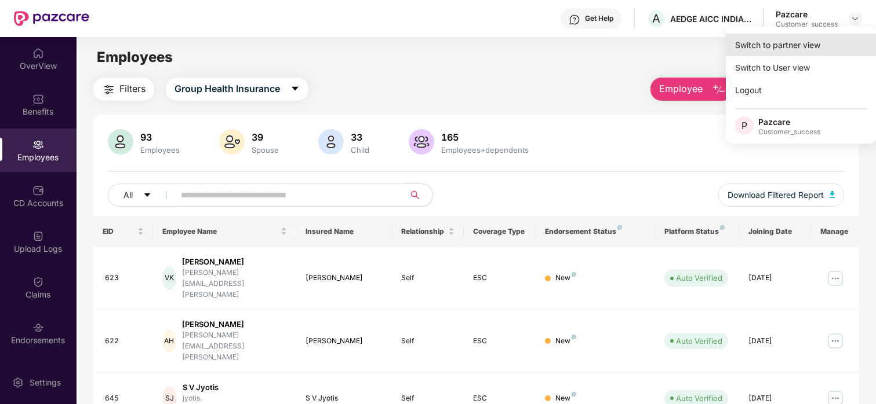
click at [792, 51] on div "Switch to partner view" at bounding box center [800, 45] width 151 height 23
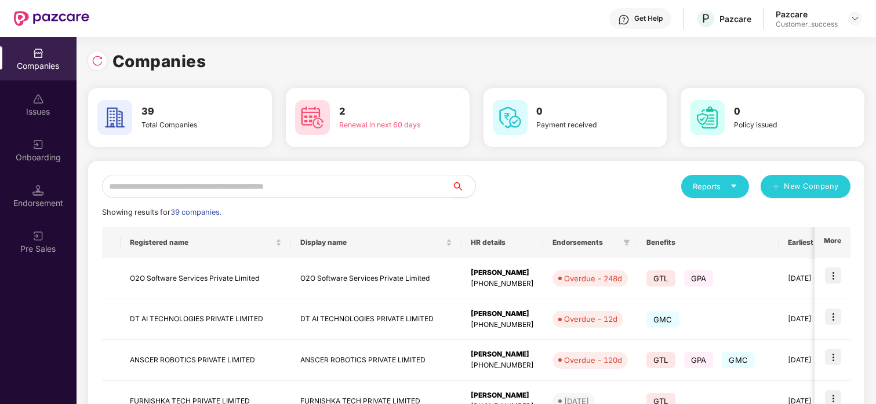
click at [238, 191] on input "text" at bounding box center [277, 186] width 350 height 23
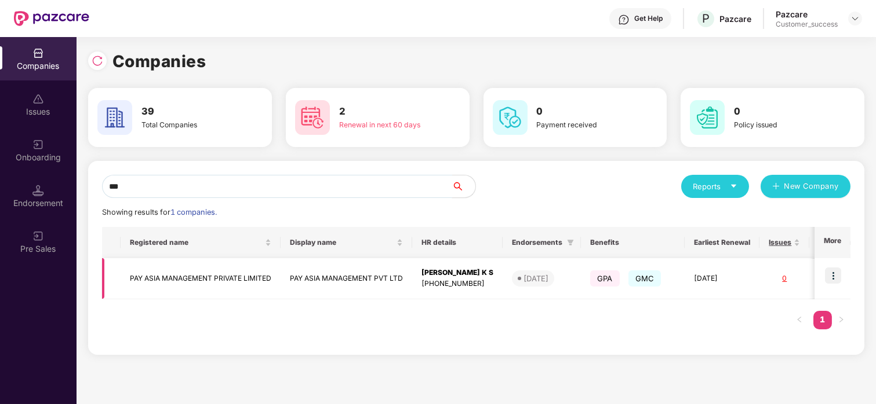
type input "***"
click at [829, 274] on img at bounding box center [833, 276] width 16 height 16
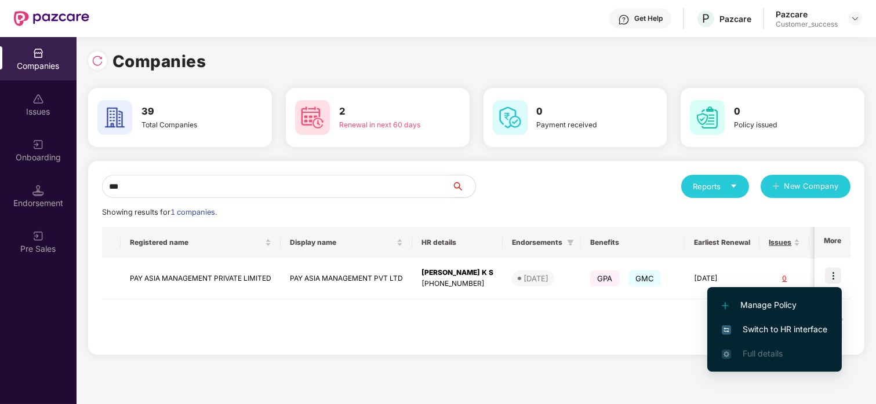
click at [764, 326] on span "Switch to HR interface" at bounding box center [773, 329] width 105 height 13
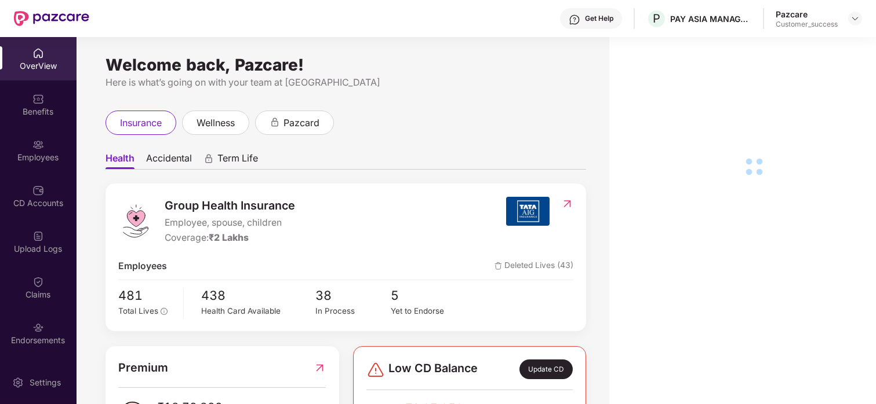
click at [19, 140] on div "Employees" at bounding box center [38, 150] width 76 height 43
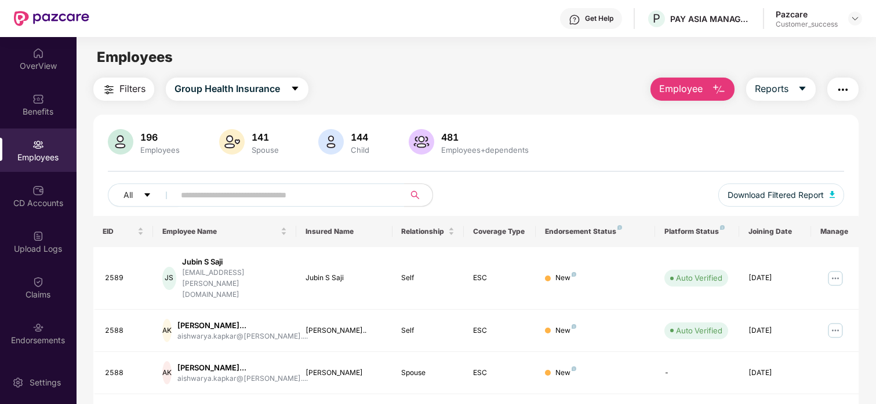
click at [19, 140] on div "Employees" at bounding box center [38, 150] width 76 height 43
click at [23, 312] on div "Endorsements" at bounding box center [38, 333] width 76 height 43
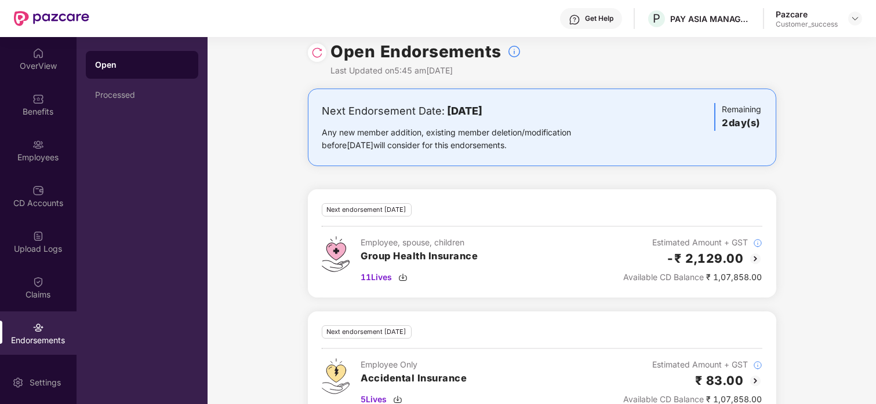
scroll to position [42, 0]
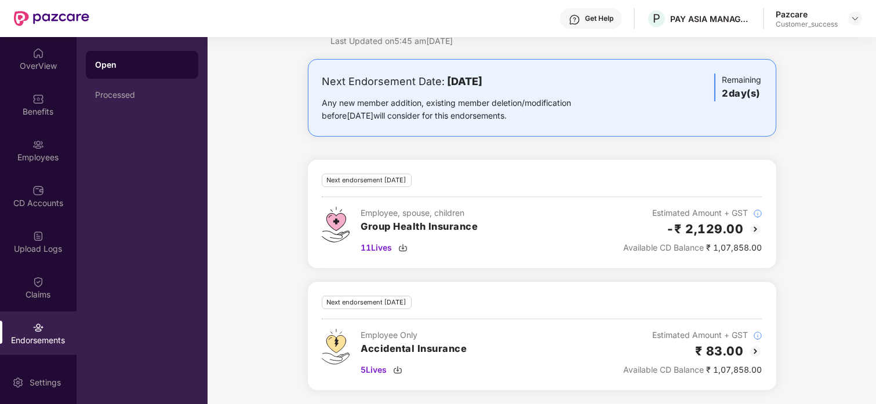
click at [753, 227] on img at bounding box center [755, 230] width 14 height 14
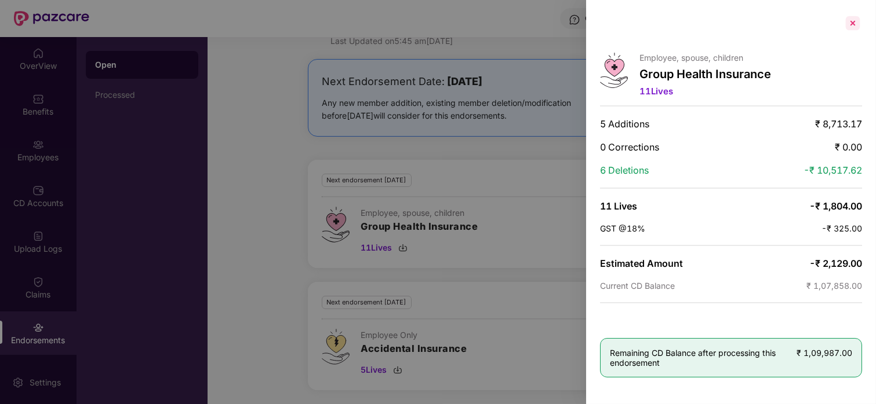
click at [848, 16] on div at bounding box center [852, 23] width 19 height 19
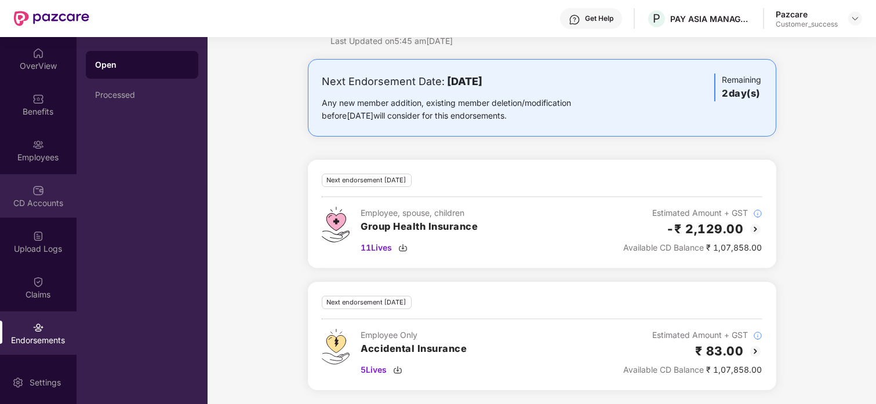
click at [21, 194] on div "CD Accounts" at bounding box center [38, 195] width 76 height 43
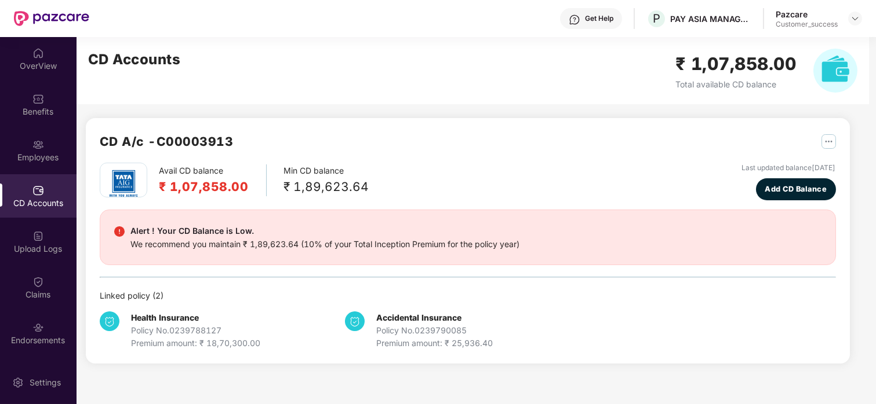
scroll to position [0, 0]
click at [52, 150] on div "Employees" at bounding box center [38, 150] width 76 height 43
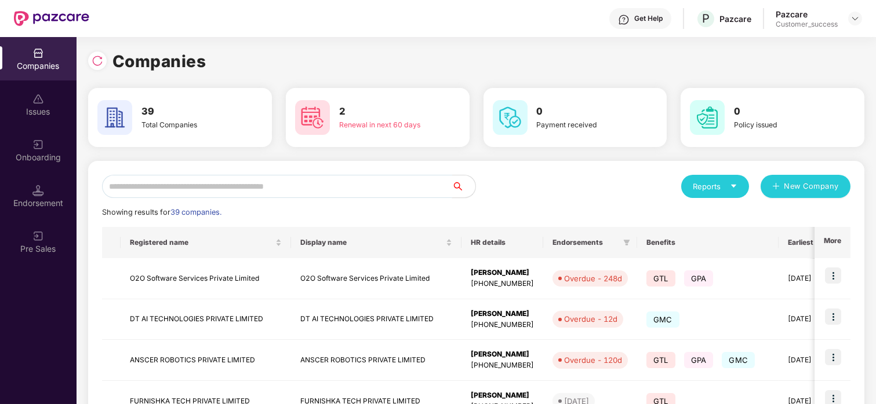
click at [152, 178] on input "text" at bounding box center [277, 186] width 350 height 23
type input "*"
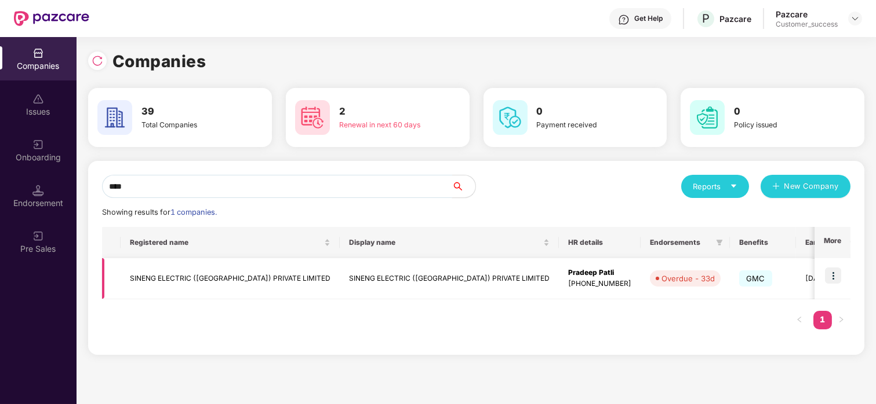
type input "****"
click at [834, 272] on img at bounding box center [833, 276] width 16 height 16
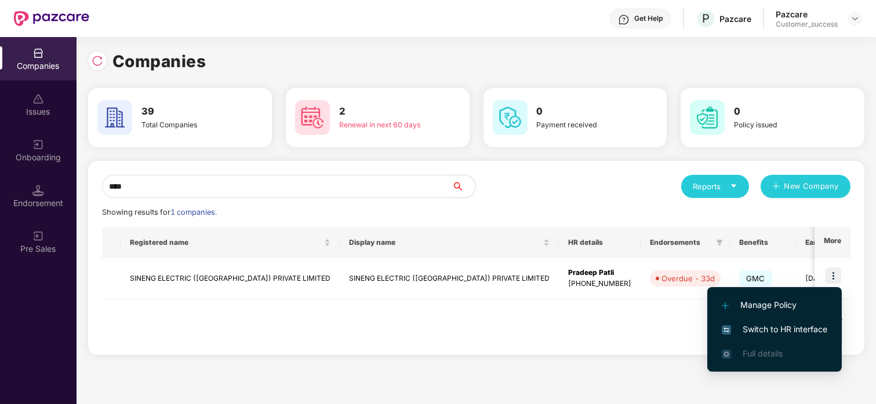
click at [752, 331] on span "Switch to HR interface" at bounding box center [773, 329] width 105 height 13
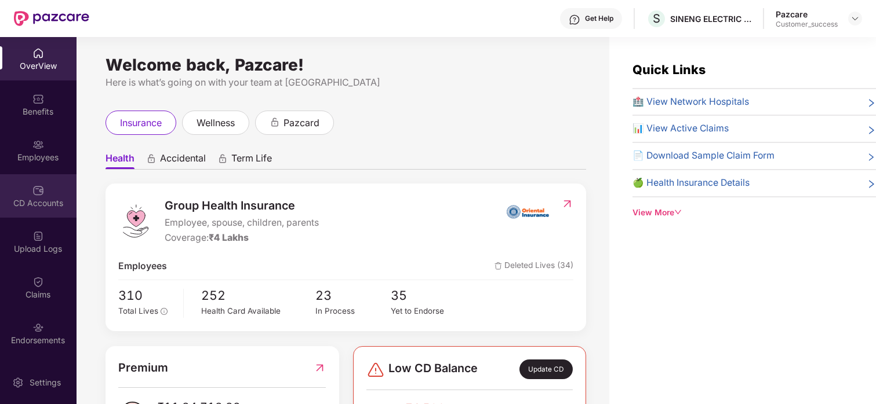
click at [34, 180] on div "CD Accounts" at bounding box center [38, 195] width 76 height 43
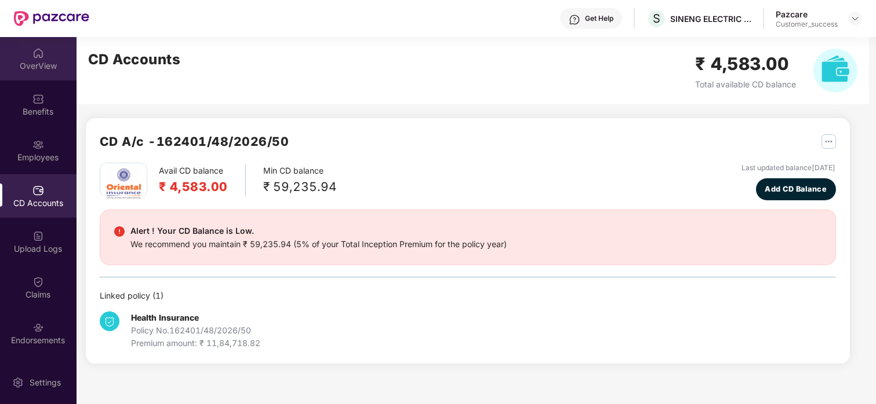
click at [50, 78] on div "OverView" at bounding box center [38, 58] width 76 height 43
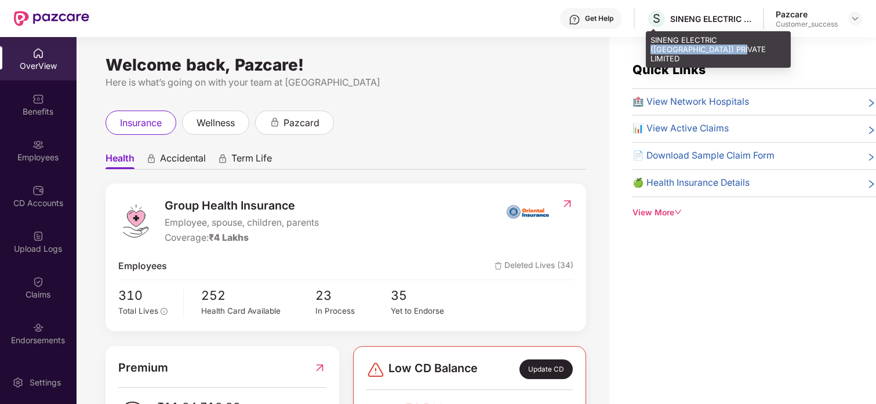
drag, startPoint x: 709, startPoint y: 47, endPoint x: 720, endPoint y: 37, distance: 15.2
click at [720, 37] on div "SINENG ELECTRIC ([GEOGRAPHIC_DATA]) PRIVATE LIMITED" at bounding box center [718, 49] width 145 height 37
copy div "([GEOGRAPHIC_DATA]) PRIVATE LIMITED"
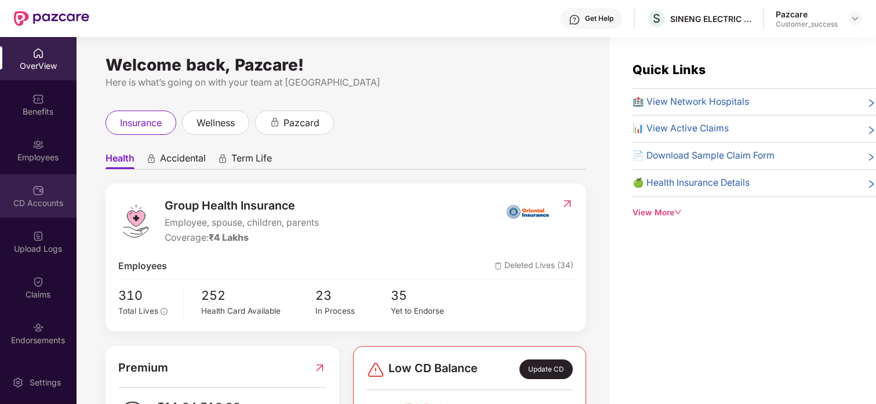
click at [14, 194] on div "CD Accounts" at bounding box center [38, 195] width 76 height 43
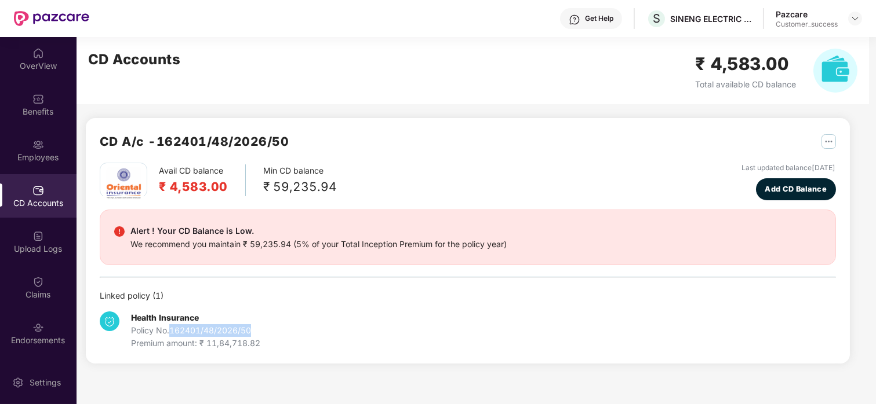
drag, startPoint x: 264, startPoint y: 335, endPoint x: 170, endPoint y: 331, distance: 94.6
click at [170, 331] on div "Health Insurance Policy No. 162401/48/2026/50 Premium amount: ₹ 11,84,718.82" at bounding box center [222, 331] width 245 height 38
copy div "162401/48/2026/50"
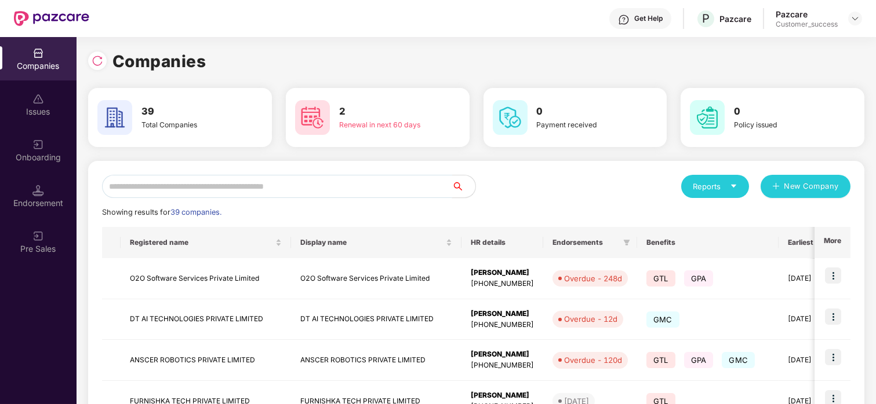
click at [172, 184] on input "text" at bounding box center [277, 186] width 350 height 23
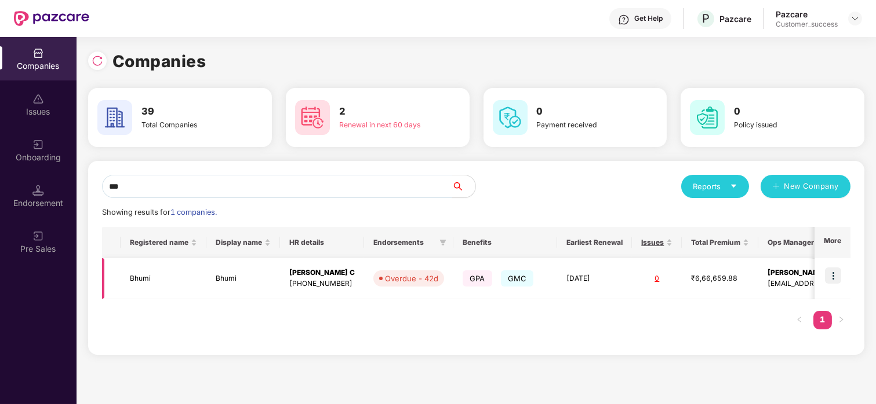
type input "***"
click at [147, 289] on td "Bhumi" at bounding box center [164, 278] width 86 height 41
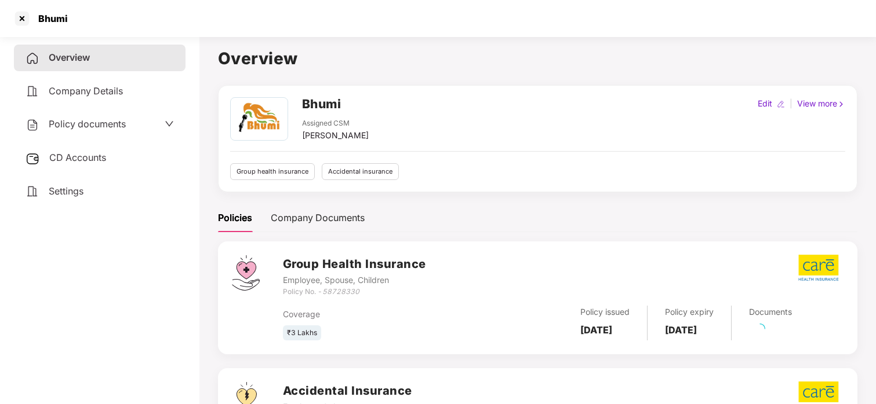
click at [87, 126] on span "Policy documents" at bounding box center [87, 124] width 77 height 12
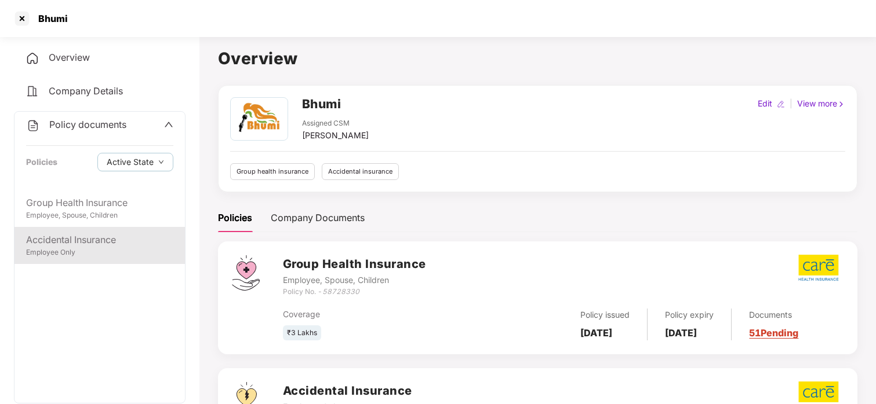
click at [64, 250] on div "Employee Only" at bounding box center [99, 252] width 147 height 11
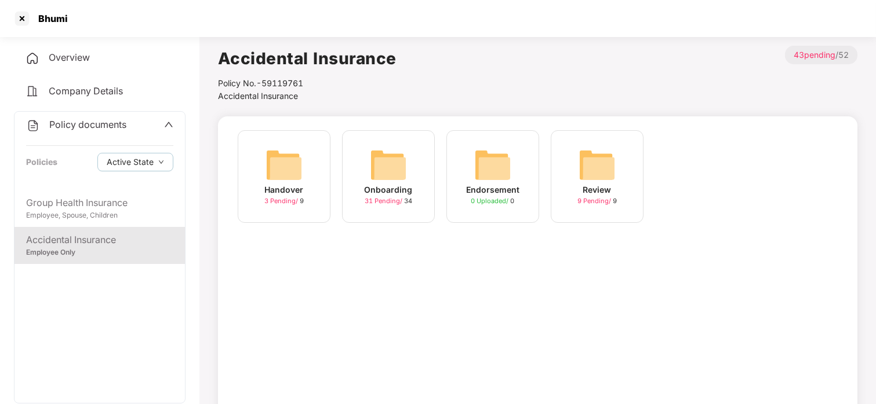
click at [407, 190] on div "Onboarding" at bounding box center [388, 190] width 48 height 13
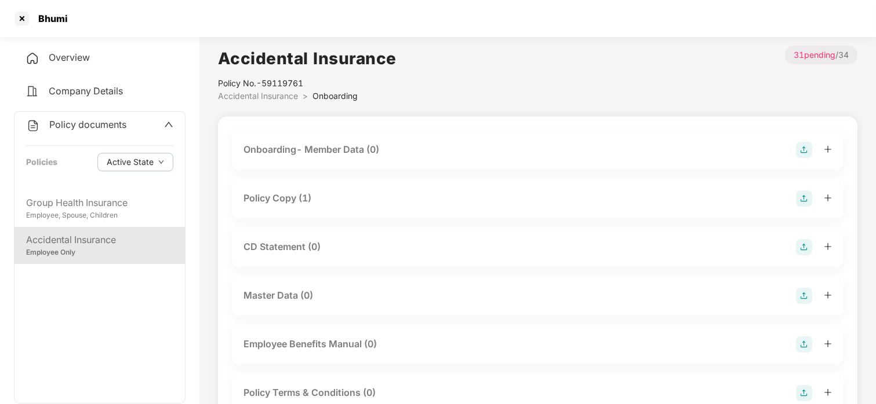
click at [297, 196] on div "Policy Copy (1)" at bounding box center [277, 198] width 68 height 14
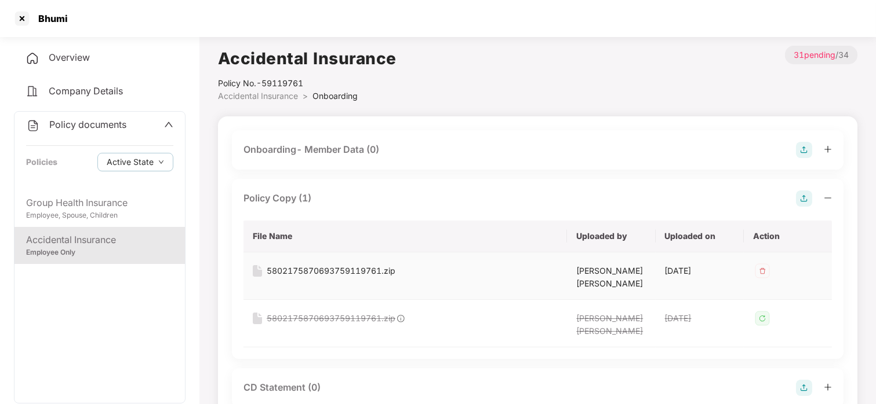
click at [319, 265] on div "5802175870693759119761.zip" at bounding box center [331, 271] width 129 height 13
click at [22, 17] on div at bounding box center [22, 18] width 19 height 19
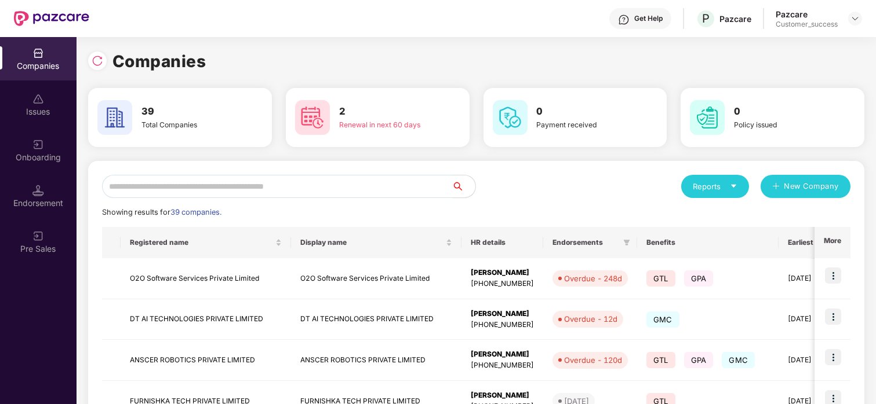
click at [134, 182] on input "text" at bounding box center [277, 186] width 350 height 23
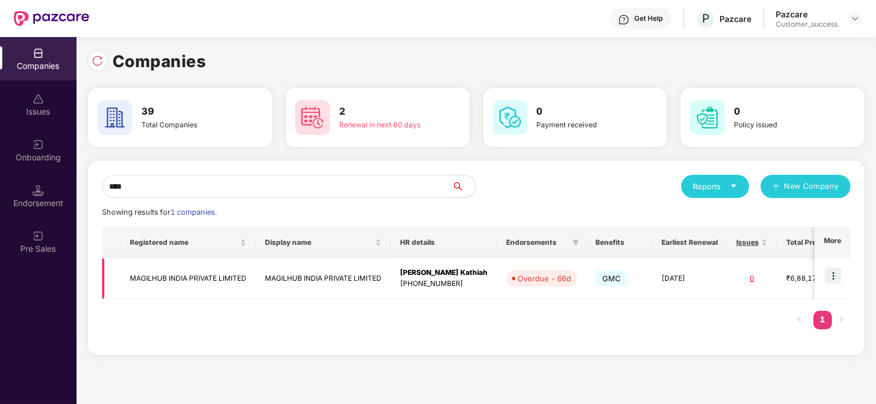
type input "****"
click at [830, 271] on img at bounding box center [833, 276] width 16 height 16
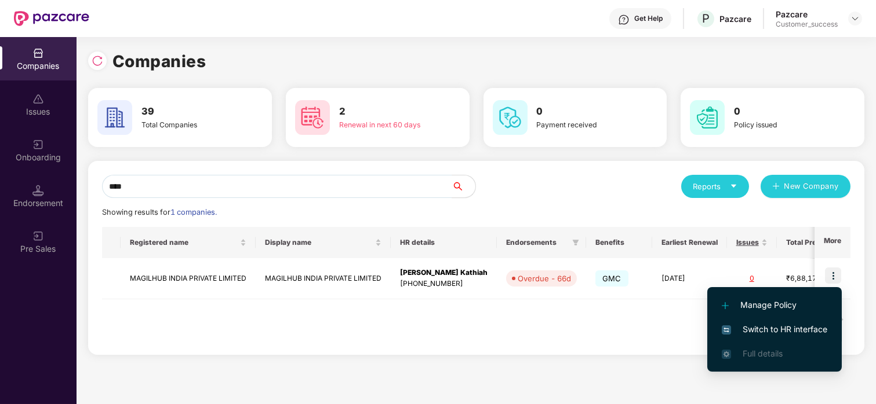
click at [735, 323] on span "Switch to HR interface" at bounding box center [773, 329] width 105 height 13
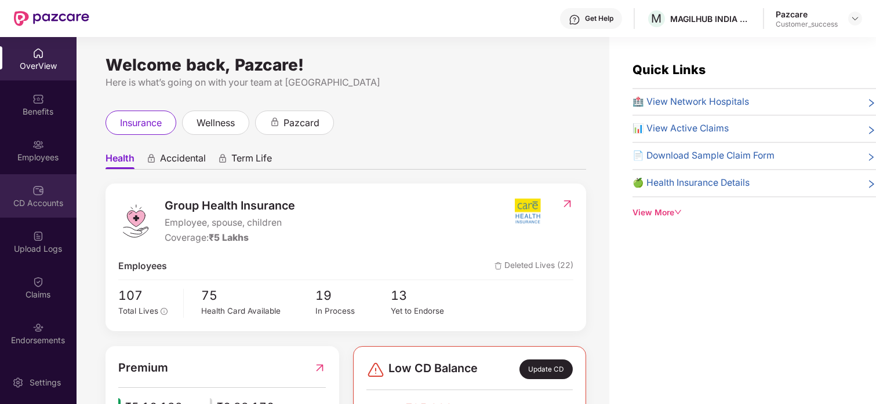
click at [35, 179] on div "CD Accounts" at bounding box center [38, 195] width 76 height 43
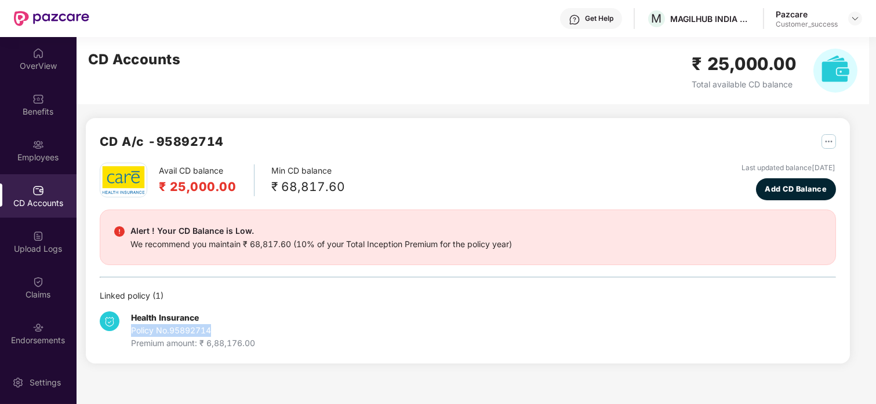
drag, startPoint x: 238, startPoint y: 321, endPoint x: 223, endPoint y: 335, distance: 20.5
click at [223, 335] on div "Health Insurance Policy No. 95892714 Premium amount: ₹ 6,88,176.00" at bounding box center [193, 331] width 124 height 38
copy div "Policy No. 95892714"
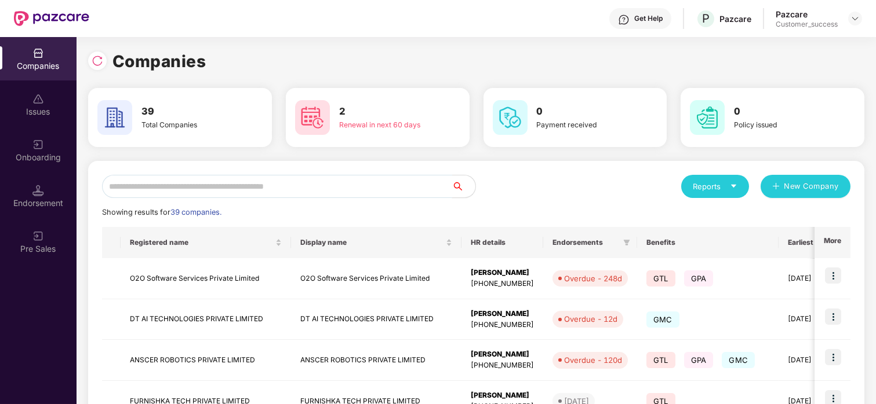
click at [156, 175] on input "text" at bounding box center [277, 186] width 350 height 23
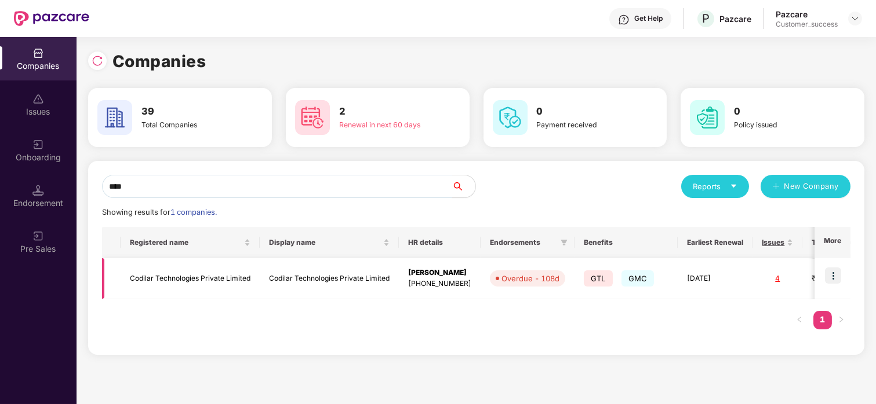
type input "****"
click at [836, 279] on img at bounding box center [833, 276] width 16 height 16
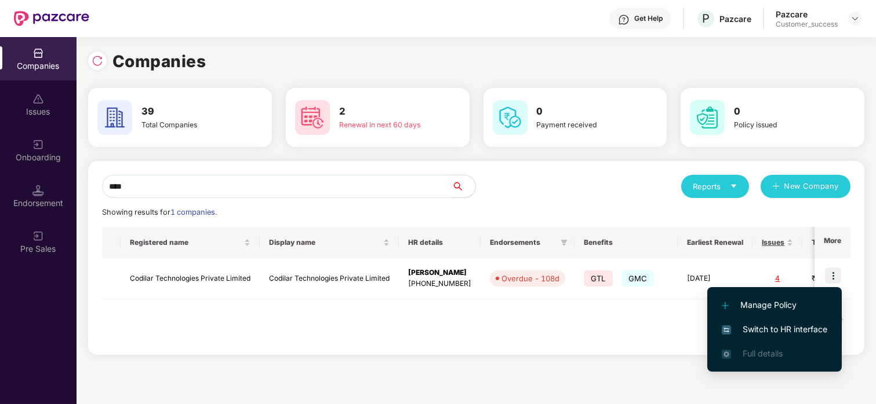
click at [765, 335] on span "Switch to HR interface" at bounding box center [773, 329] width 105 height 13
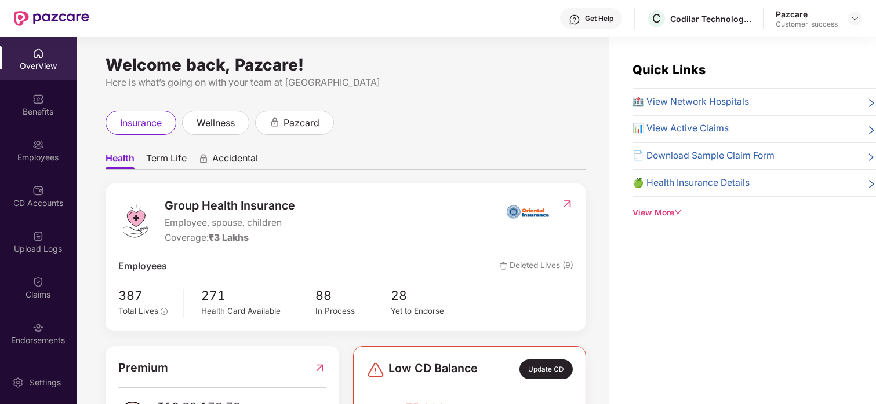
click at [46, 89] on div "Benefits" at bounding box center [38, 104] width 76 height 43
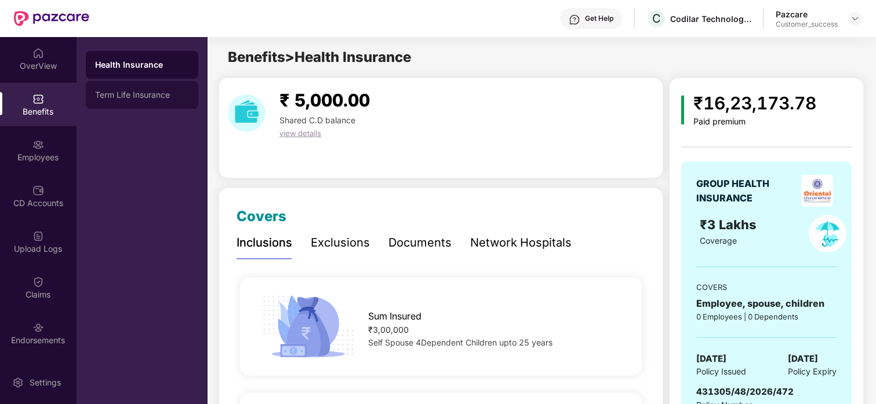
click at [172, 84] on div "Term Life Insurance" at bounding box center [142, 95] width 112 height 28
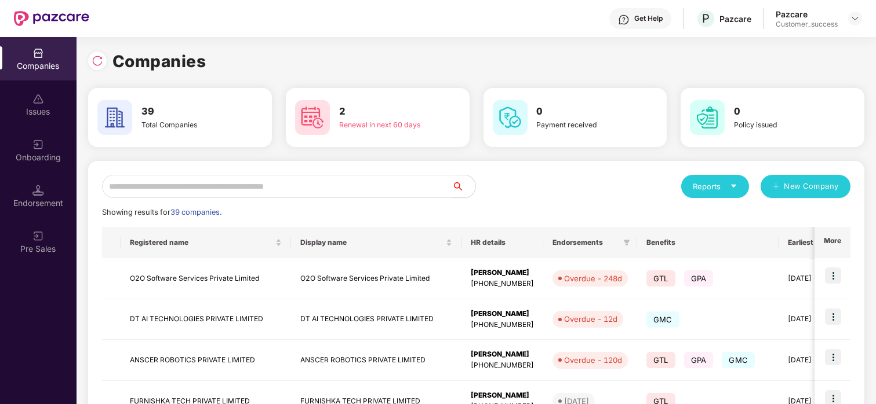
click at [210, 179] on input "text" at bounding box center [277, 186] width 350 height 23
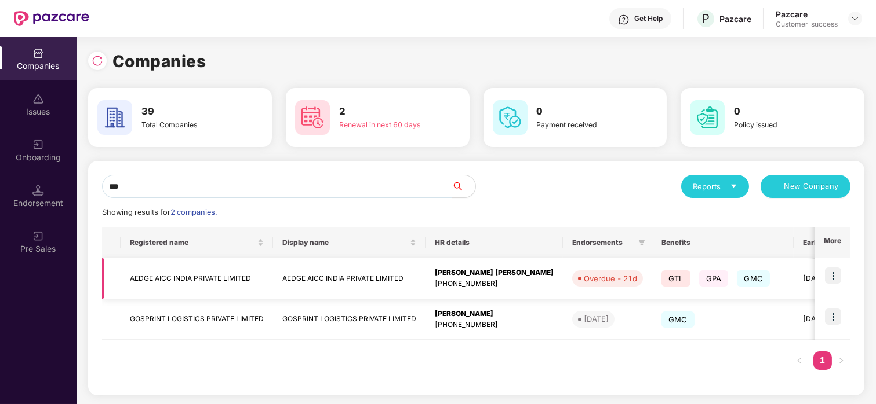
type input "***"
click at [826, 272] on img at bounding box center [833, 276] width 16 height 16
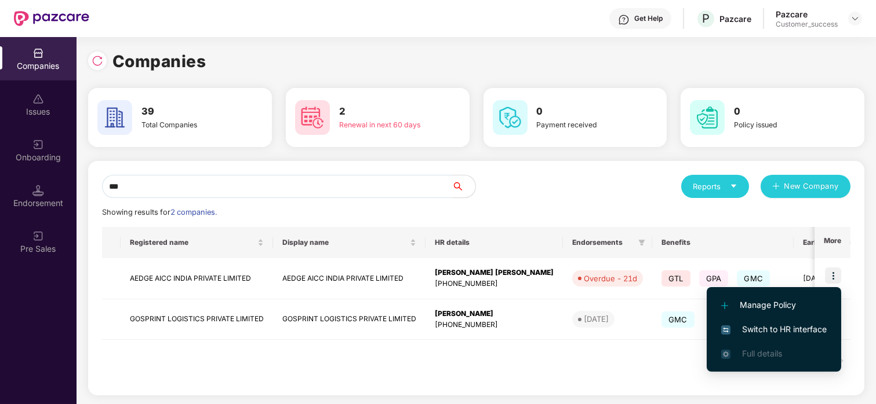
click at [727, 326] on img at bounding box center [725, 330] width 9 height 9
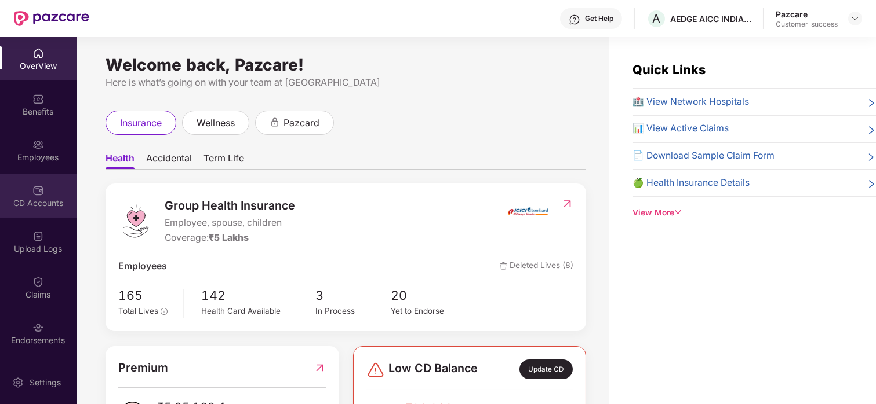
click at [37, 199] on div "CD Accounts" at bounding box center [38, 204] width 76 height 12
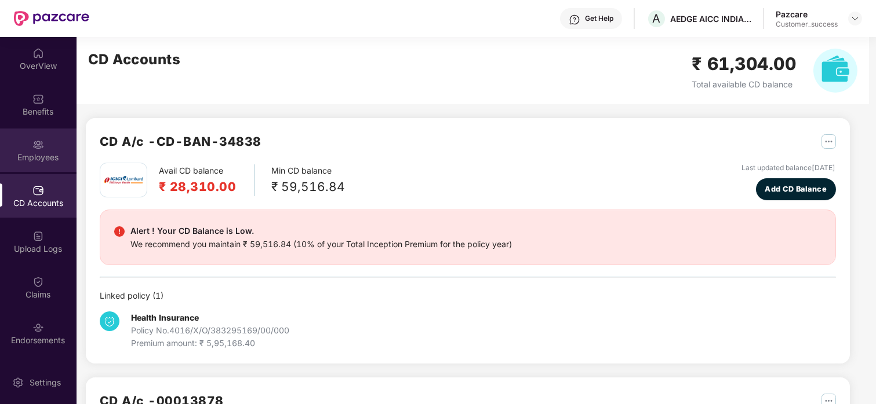
click at [27, 137] on div "Employees" at bounding box center [38, 150] width 76 height 43
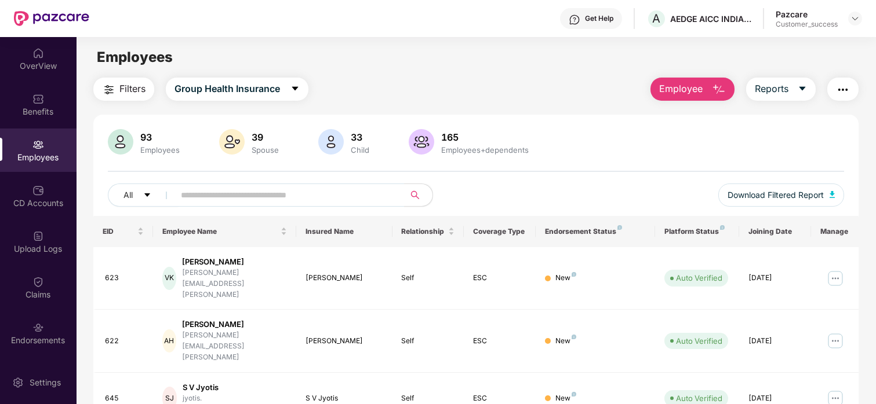
click at [673, 87] on span "Employee" at bounding box center [680, 89] width 43 height 14
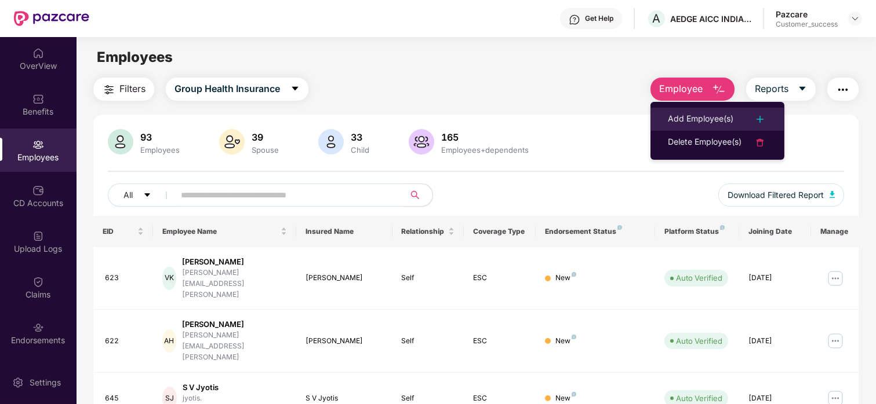
click at [666, 121] on li "Add Employee(s)" at bounding box center [717, 119] width 134 height 23
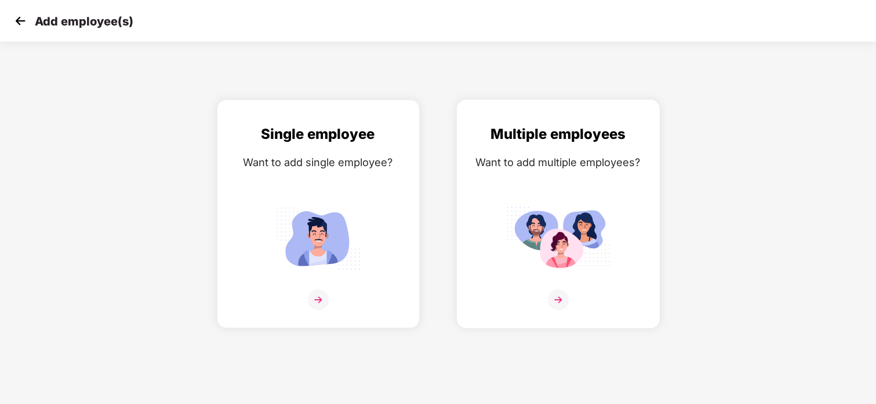
click at [562, 232] on img at bounding box center [558, 238] width 104 height 72
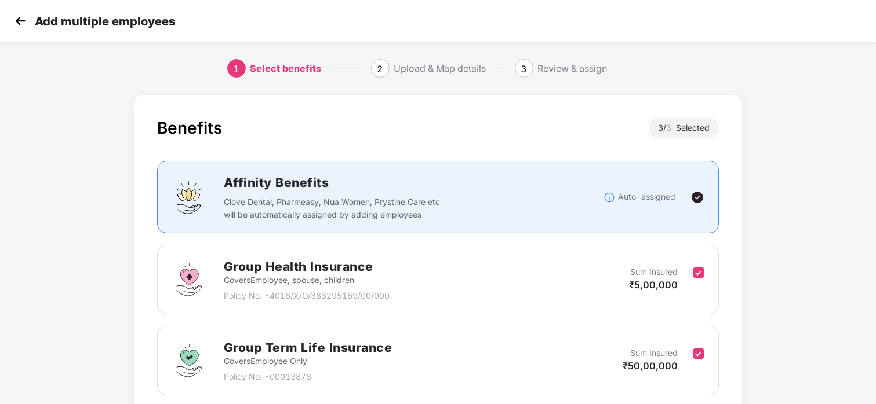
scroll to position [173, 0]
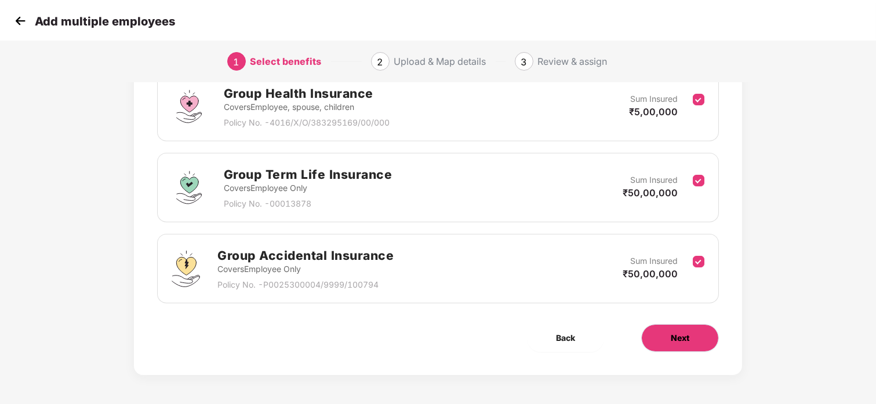
click at [659, 341] on button "Next" at bounding box center [680, 338] width 78 height 28
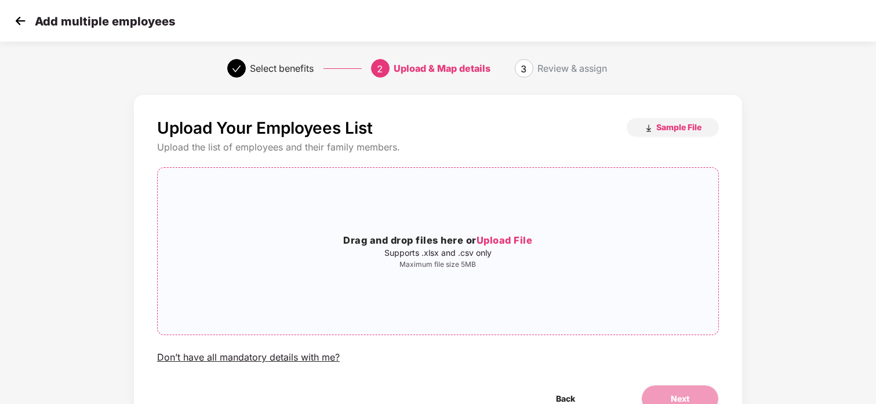
click at [510, 234] on h3 "Drag and drop files here or Upload File" at bounding box center [438, 241] width 560 height 15
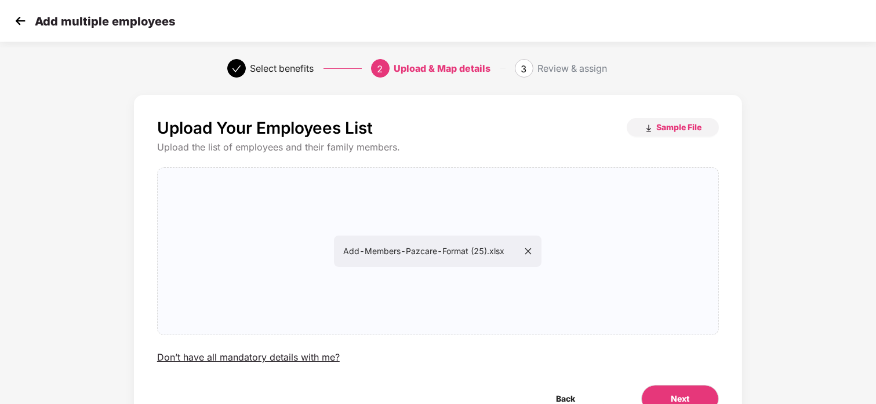
click at [211, 48] on div "Select benefits 2 Upload & Map details 3 Review & assign" at bounding box center [438, 69] width 876 height 42
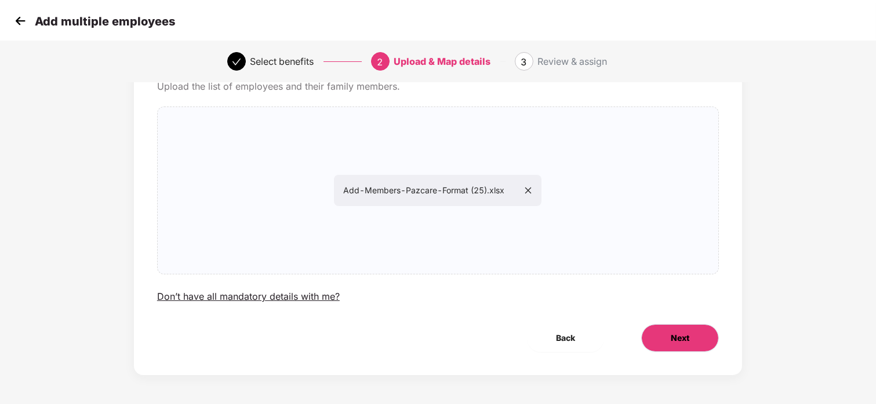
click at [679, 335] on span "Next" at bounding box center [679, 338] width 19 height 13
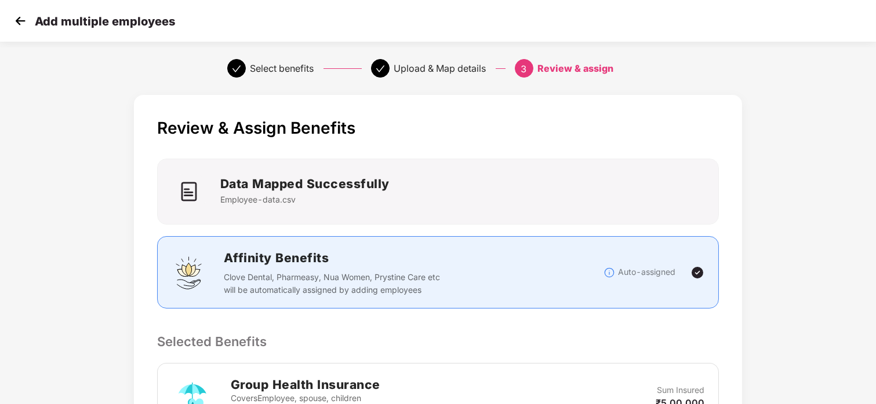
scroll to position [516, 0]
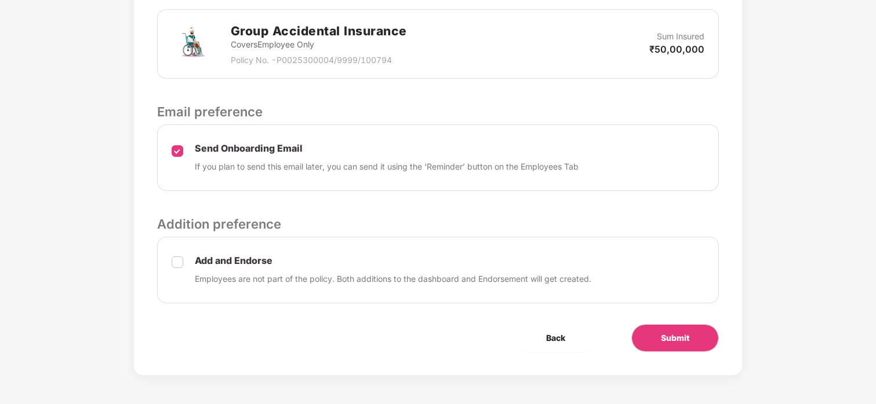
click at [170, 264] on div "Add and Endorse Employees are not part of the policy. Both additions to the das…" at bounding box center [437, 270] width 561 height 67
click at [654, 331] on button "Submit" at bounding box center [674, 338] width 87 height 28
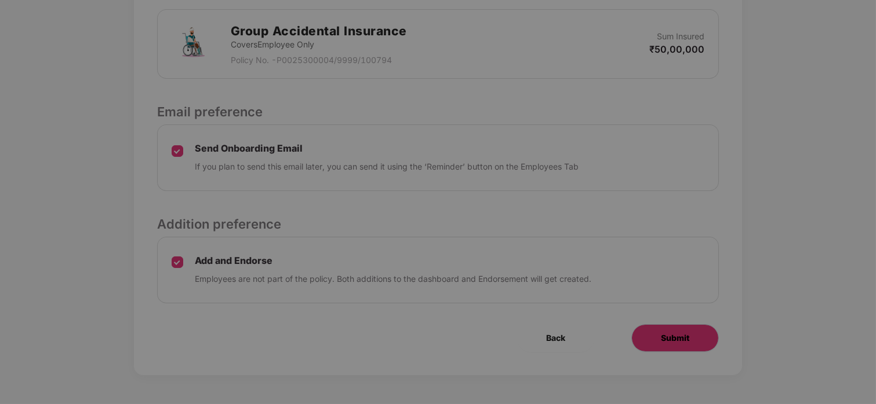
scroll to position [0, 0]
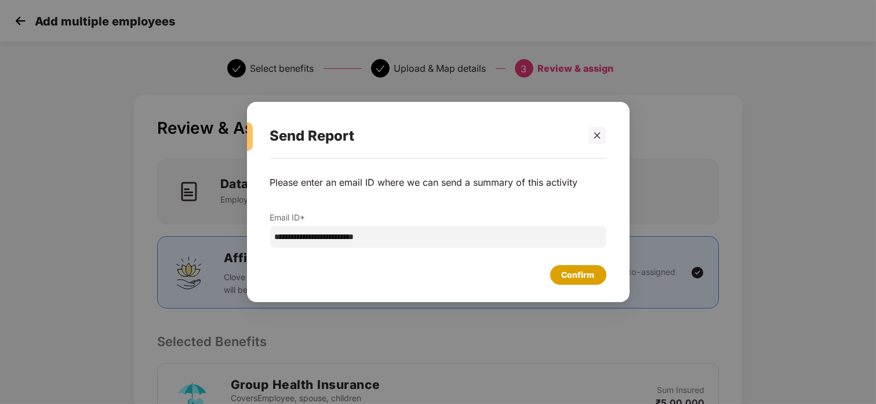
click at [586, 276] on div "Confirm" at bounding box center [577, 275] width 33 height 13
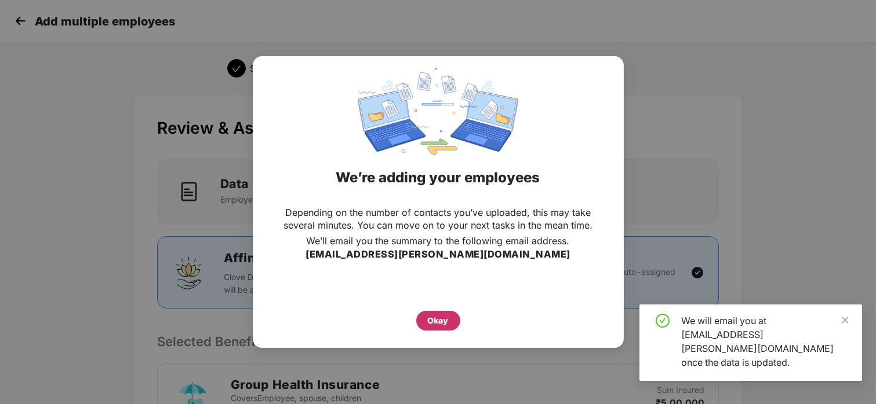
click at [430, 323] on div "Okay" at bounding box center [438, 321] width 21 height 13
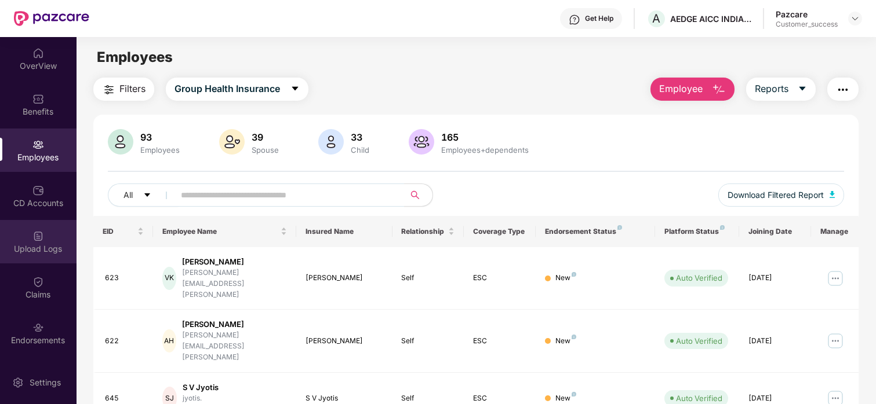
click at [33, 238] on img at bounding box center [38, 237] width 12 height 12
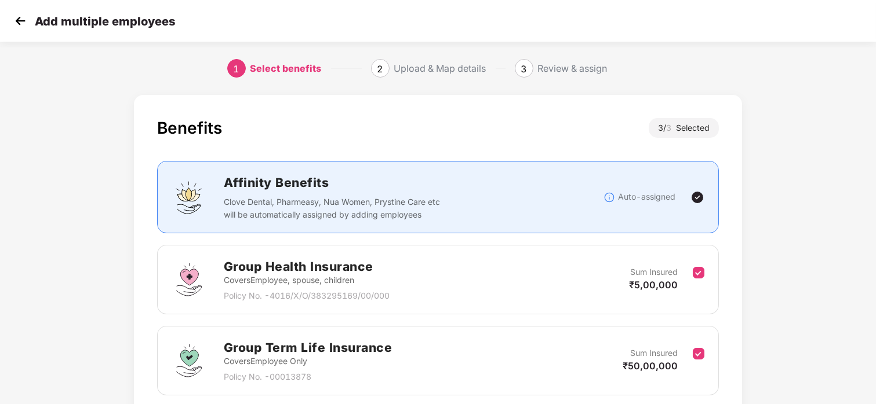
click at [21, 30] on img at bounding box center [20, 20] width 17 height 17
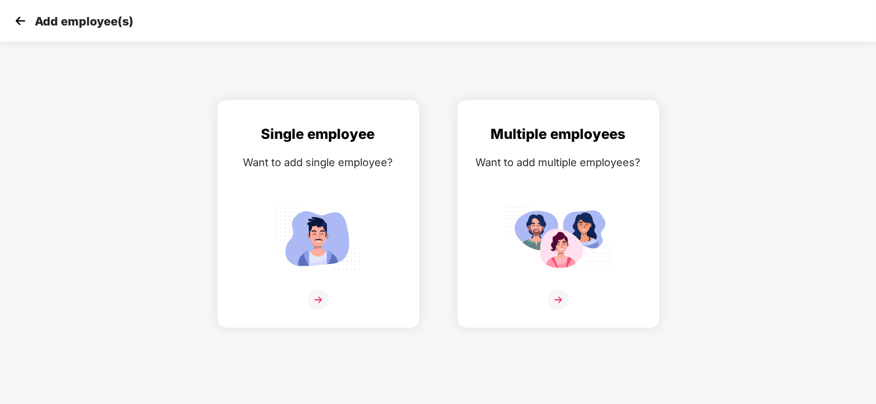
click at [16, 24] on img at bounding box center [20, 20] width 17 height 17
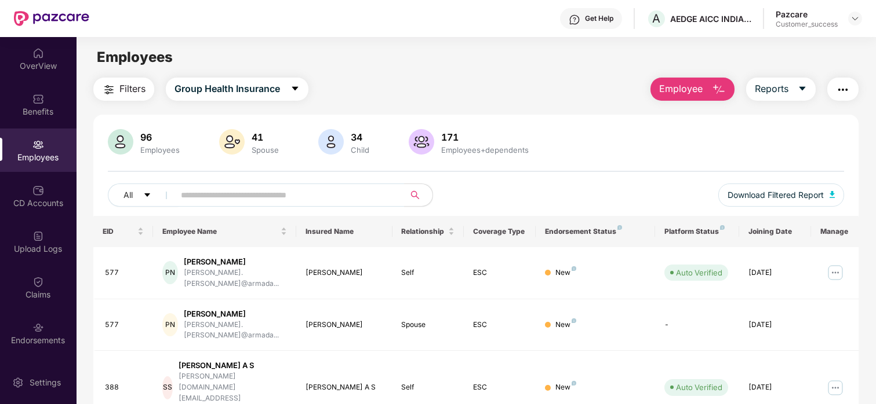
click at [862, 19] on header "Get Help A AEDGE AICC INDIA PRIVATE LIMITED Pazcare Customer_success" at bounding box center [438, 18] width 876 height 37
click at [858, 19] on img at bounding box center [854, 18] width 9 height 9
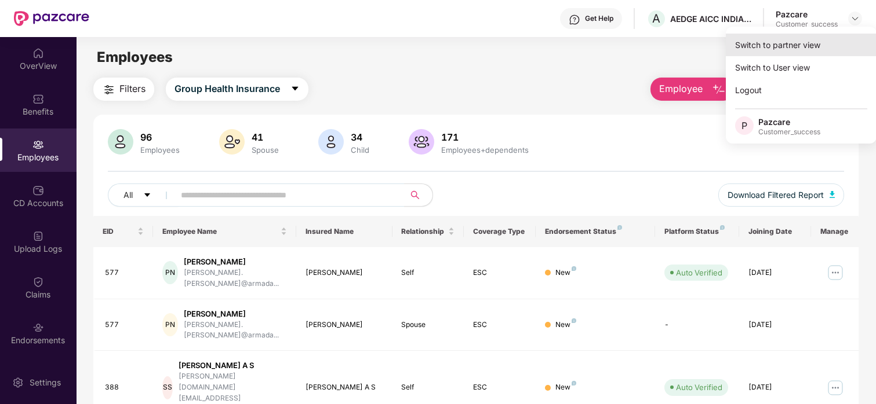
click at [805, 45] on div "Switch to partner view" at bounding box center [800, 45] width 151 height 23
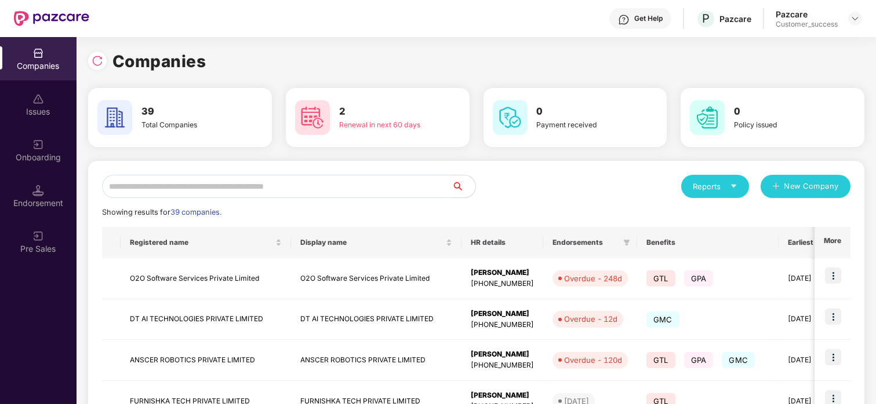
click at [353, 185] on input "text" at bounding box center [277, 186] width 350 height 23
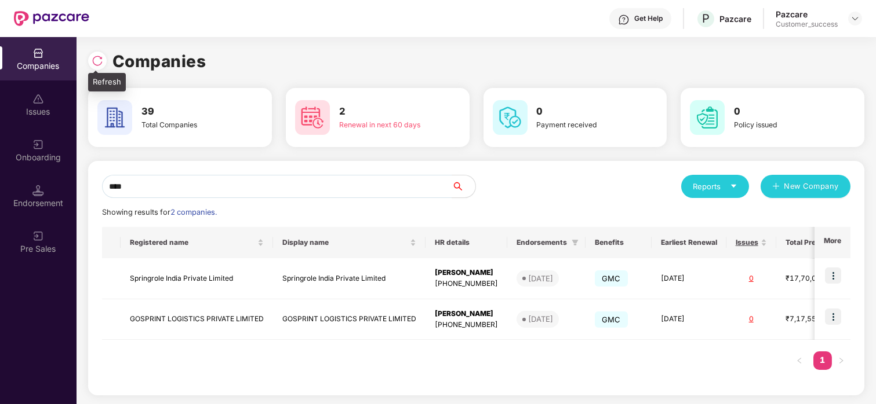
click at [93, 58] on img at bounding box center [98, 61] width 12 height 12
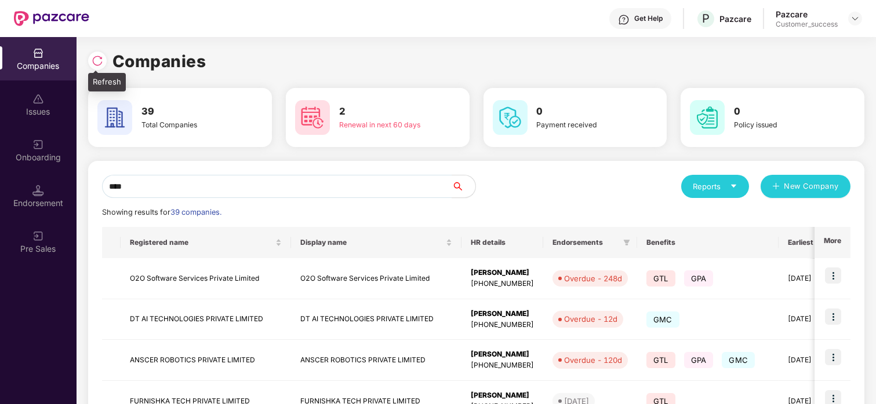
click at [90, 54] on div at bounding box center [97, 61] width 19 height 19
click at [221, 185] on input "****" at bounding box center [277, 186] width 350 height 23
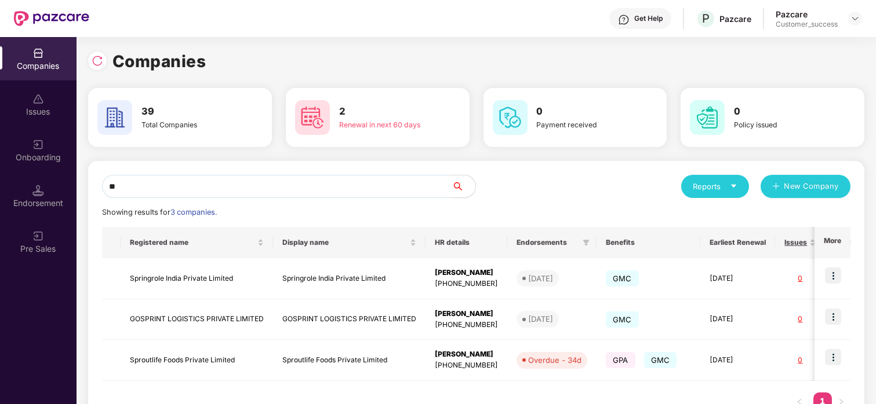
type input "*"
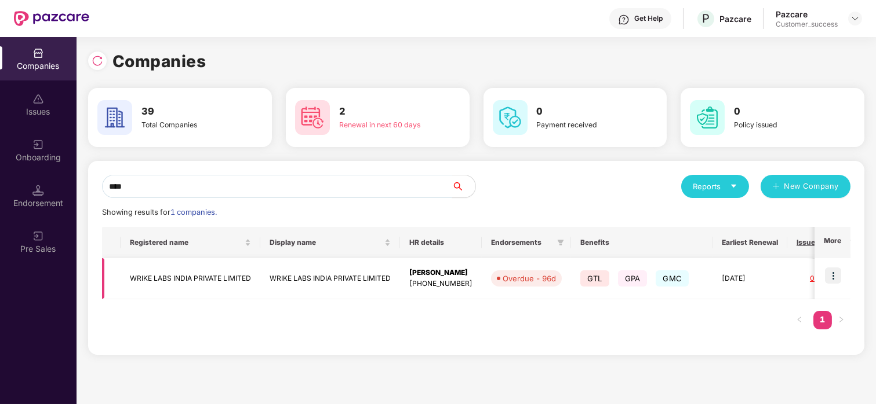
type input "****"
click at [170, 278] on td "WRIKE LABS INDIA PRIVATE LIMITED" at bounding box center [191, 278] width 140 height 41
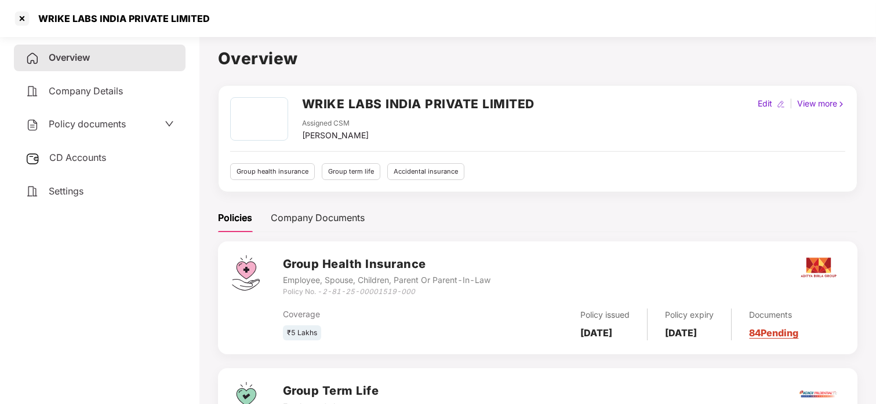
click at [100, 121] on span "Policy documents" at bounding box center [87, 124] width 77 height 12
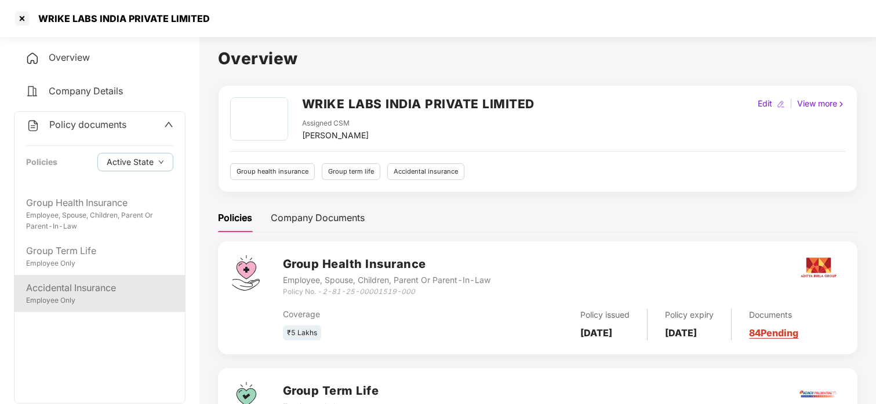
click at [69, 275] on div "Accidental Insurance Employee Only" at bounding box center [99, 293] width 170 height 37
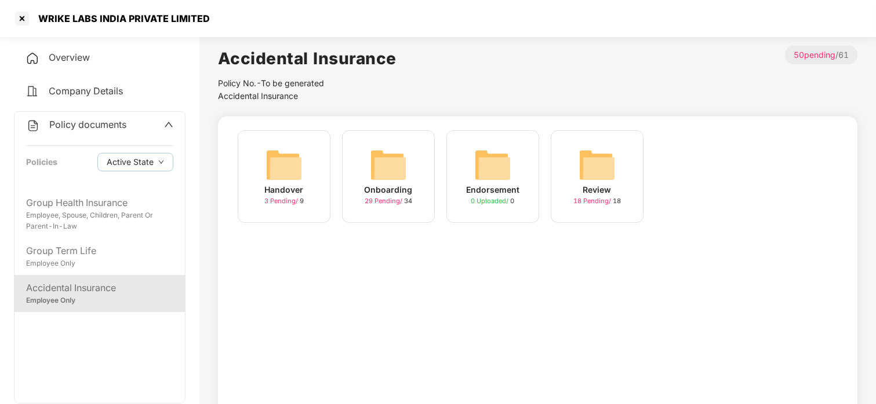
click at [378, 173] on img at bounding box center [388, 165] width 37 height 37
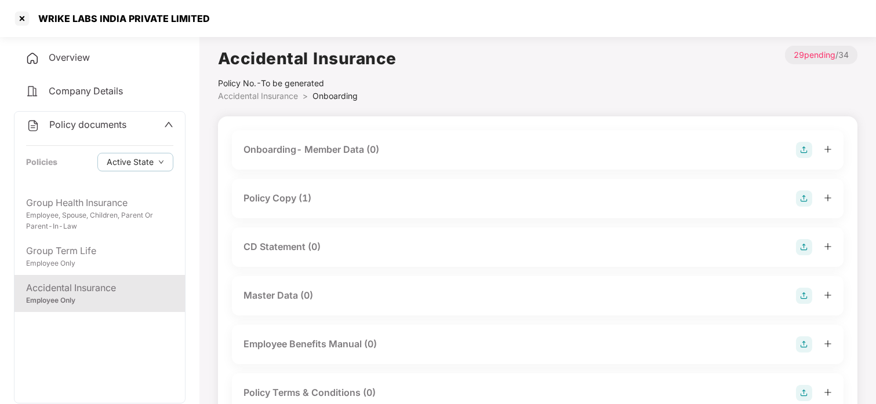
click at [299, 194] on div "Policy Copy (1)" at bounding box center [277, 198] width 68 height 14
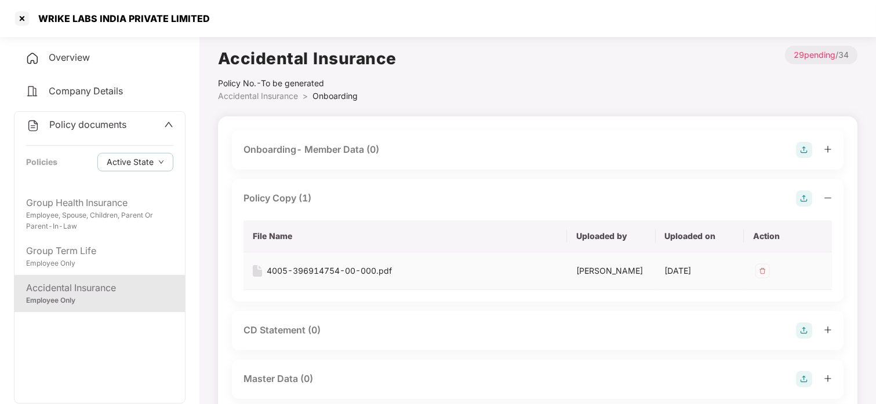
click at [382, 268] on div "4005-396914754-00-000.pdf" at bounding box center [329, 271] width 125 height 13
click at [20, 17] on div at bounding box center [22, 18] width 19 height 19
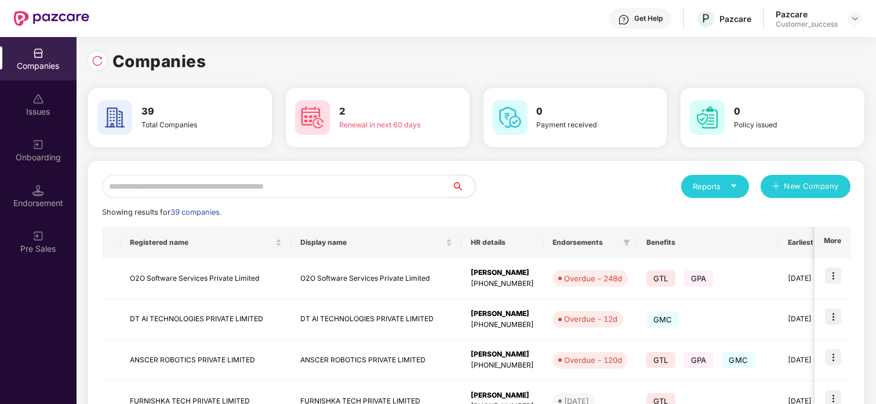
click at [260, 178] on input "text" at bounding box center [277, 186] width 350 height 23
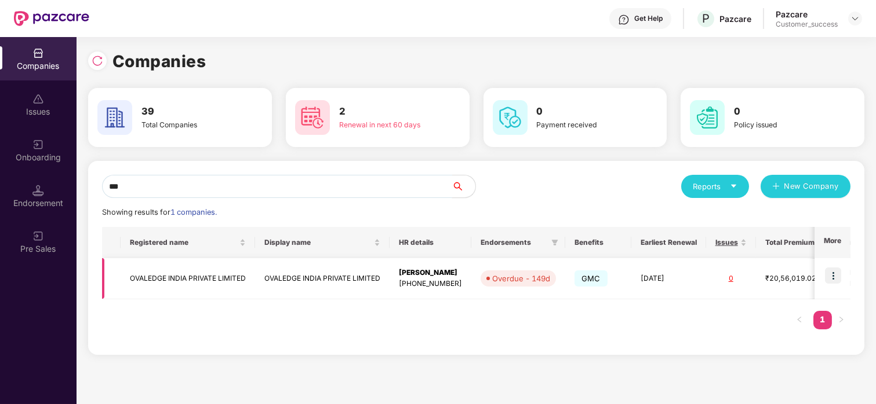
type input "***"
click at [832, 271] on img at bounding box center [833, 276] width 16 height 16
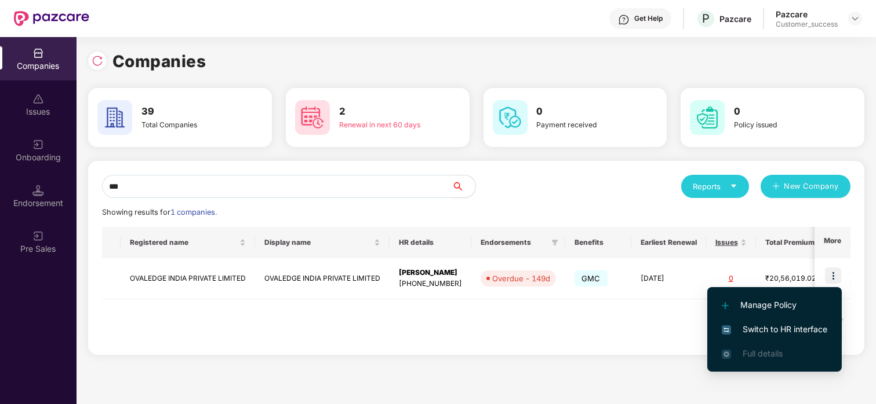
click at [750, 326] on span "Switch to HR interface" at bounding box center [773, 329] width 105 height 13
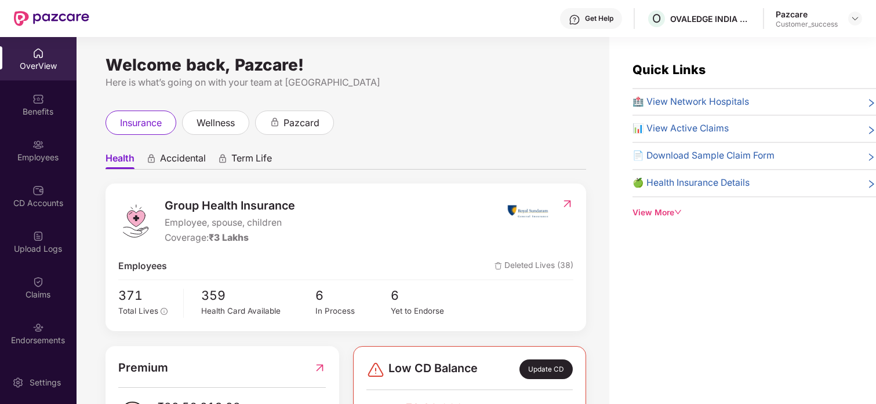
click at [31, 274] on div "Claims" at bounding box center [38, 287] width 76 height 43
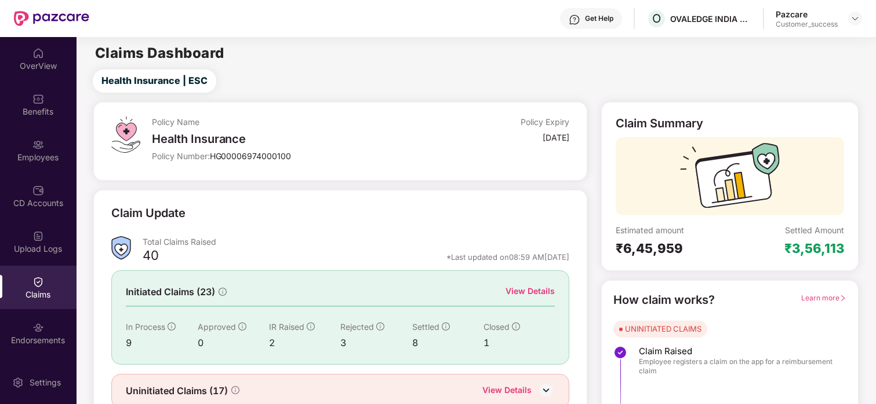
click at [531, 296] on div "View Details" at bounding box center [529, 291] width 49 height 13
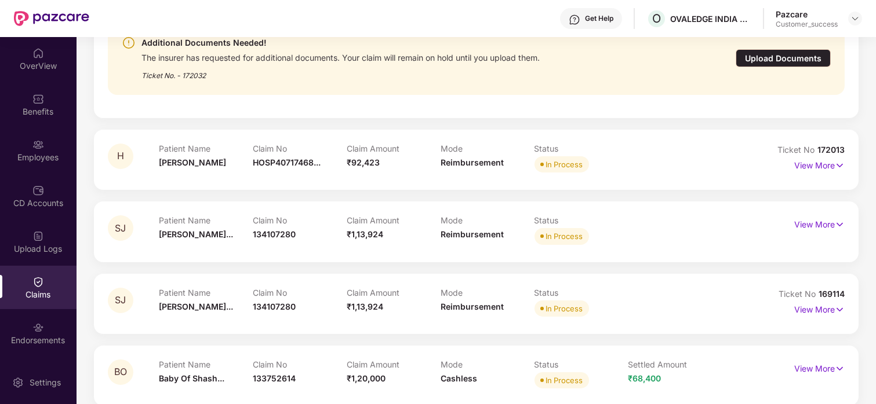
scroll to position [417, 0]
click at [795, 163] on p "View More" at bounding box center [819, 163] width 50 height 16
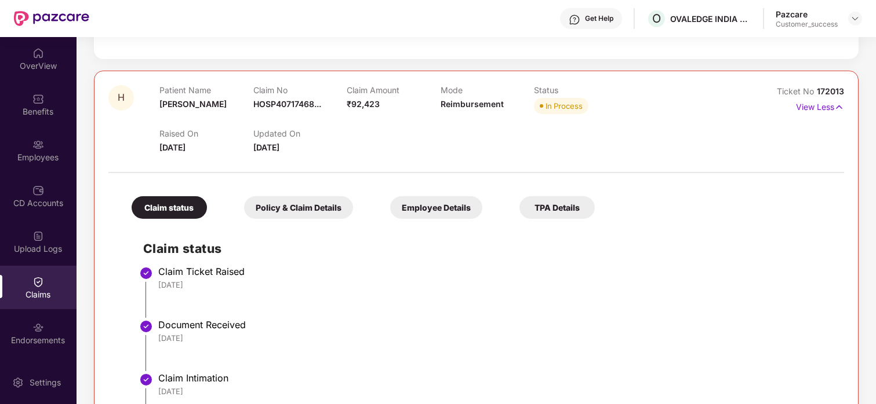
scroll to position [463, 0]
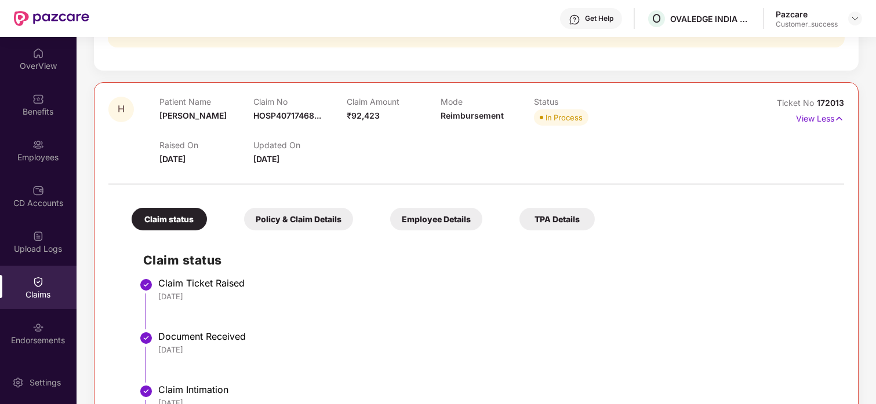
click at [823, 102] on span "172013" at bounding box center [829, 103] width 27 height 10
click at [812, 110] on p "View Less" at bounding box center [820, 118] width 48 height 16
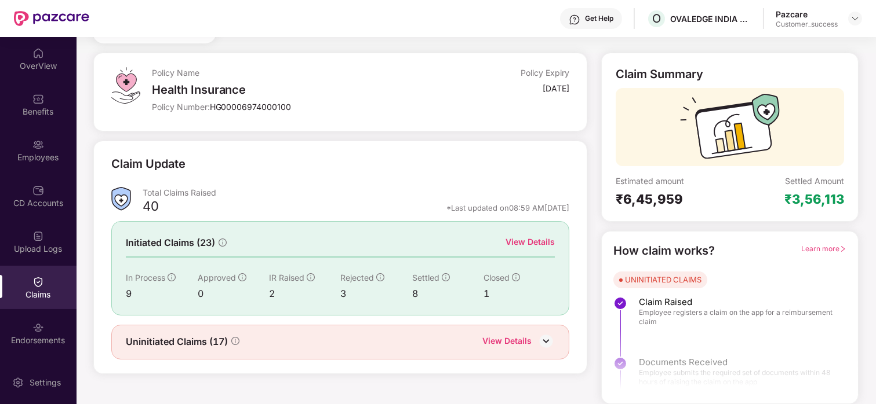
scroll to position [50, 0]
click at [851, 18] on img at bounding box center [854, 18] width 9 height 9
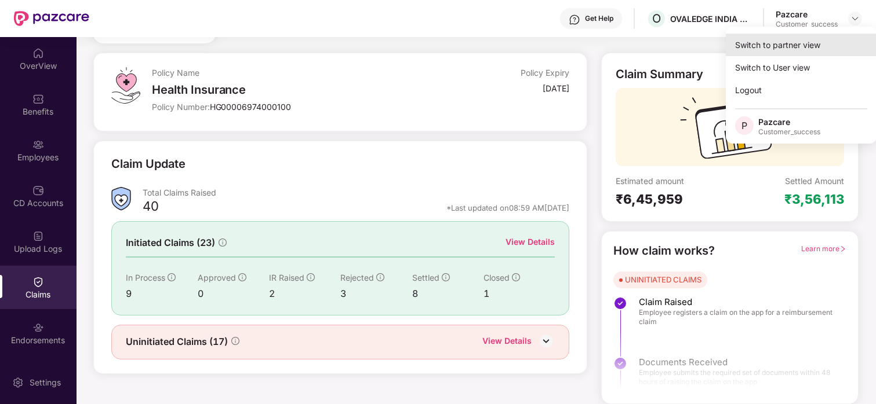
click at [783, 49] on div "Switch to partner view" at bounding box center [800, 45] width 151 height 23
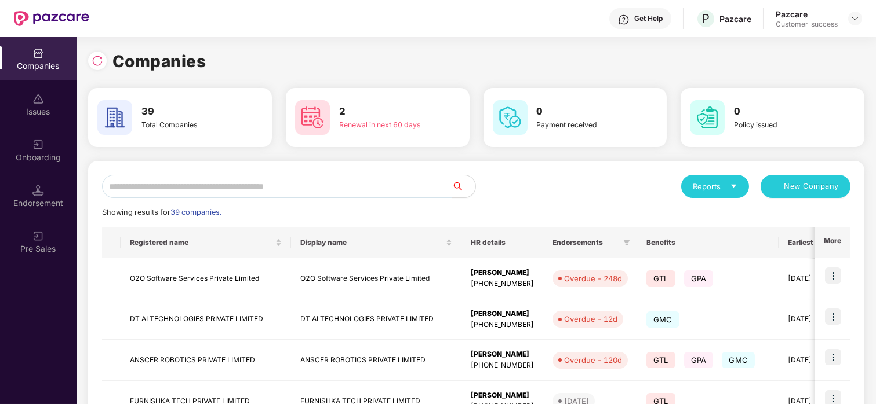
click at [132, 191] on input "text" at bounding box center [277, 186] width 350 height 23
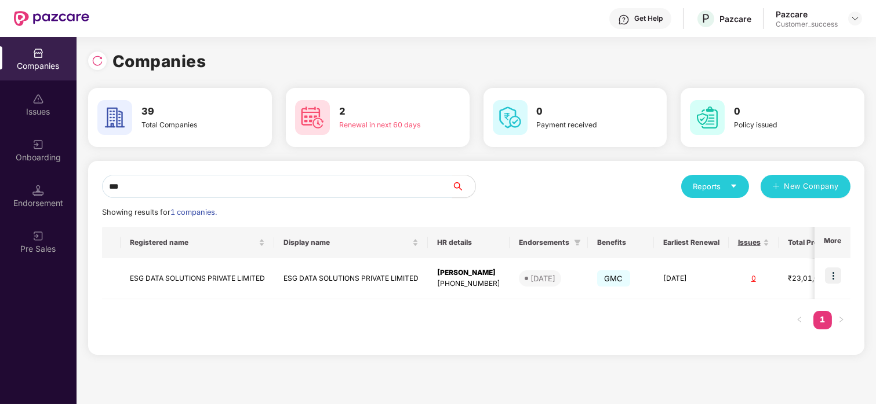
type input "***"
drag, startPoint x: 147, startPoint y: 301, endPoint x: 159, endPoint y: 273, distance: 29.6
click at [159, 273] on div "Registered name Display name HR details Endorsements Benefits Earliest Renewal …" at bounding box center [476, 284] width 748 height 114
click at [159, 273] on td "ESG DATA SOLUTIONS PRIVATE LIMITED" at bounding box center [198, 278] width 154 height 41
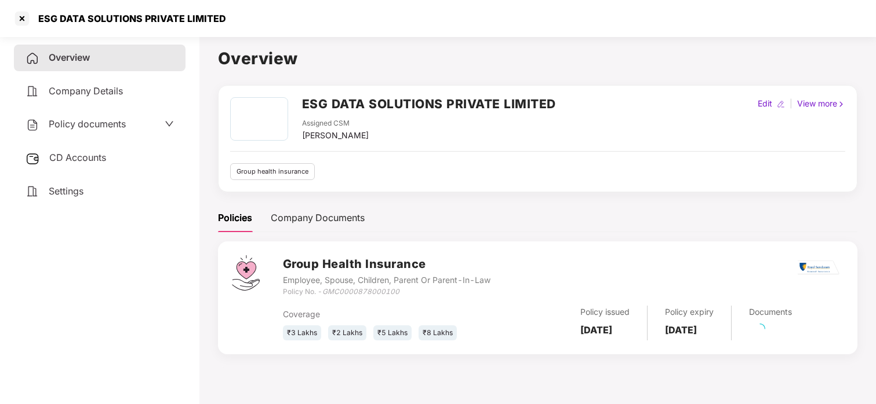
click at [121, 117] on div "Policy documents" at bounding box center [75, 124] width 100 height 15
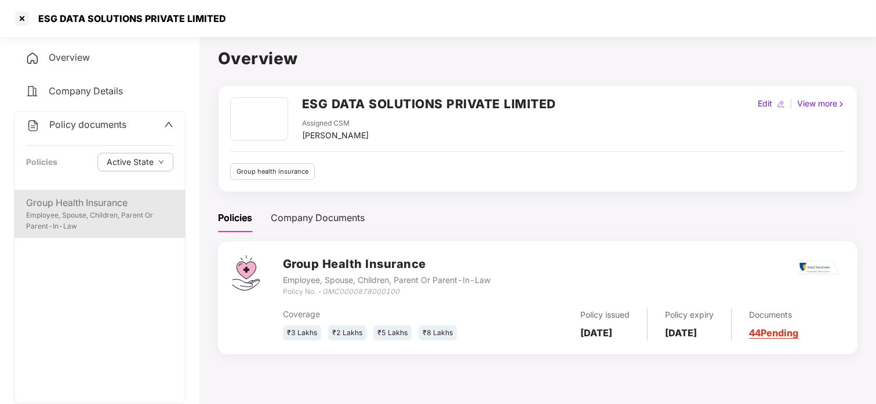
click at [80, 210] on div "Employee, Spouse, Children, Parent Or Parent-In-Law" at bounding box center [99, 221] width 147 height 22
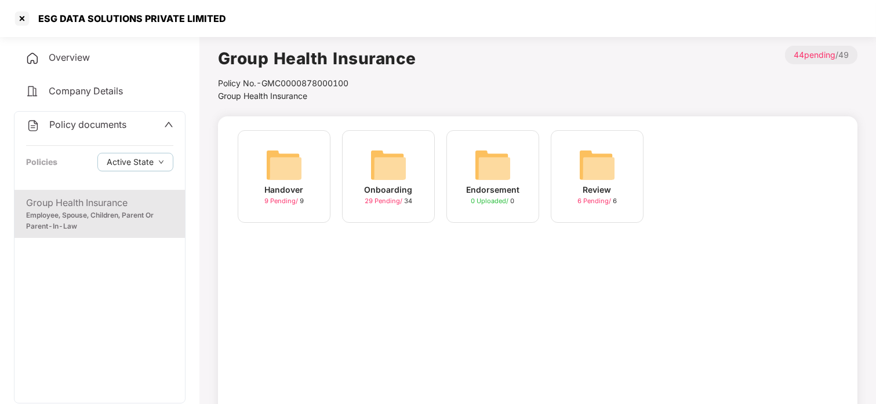
click at [351, 151] on div "Onboarding 29 Pending / 34" at bounding box center [388, 176] width 93 height 93
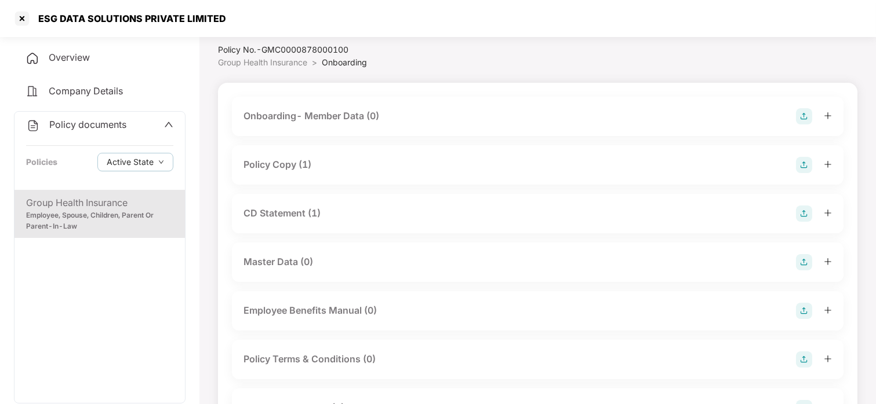
scroll to position [35, 0]
click at [276, 163] on div "Policy Copy (1)" at bounding box center [277, 163] width 68 height 14
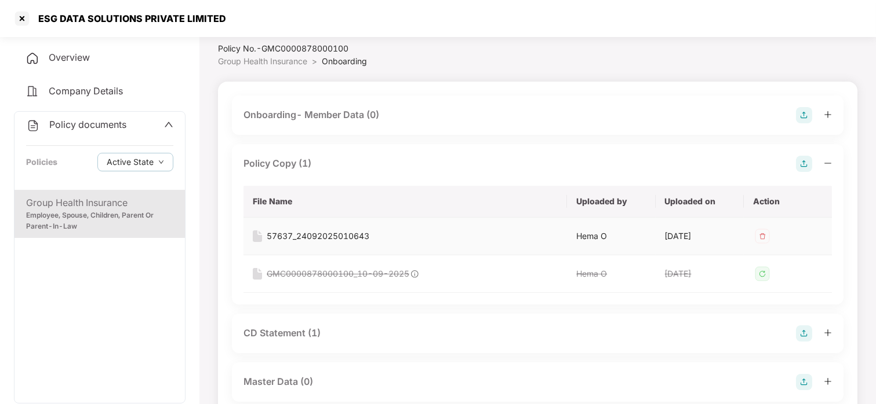
click at [298, 232] on div "57637_24092025010643" at bounding box center [318, 236] width 103 height 13
